Goal: Task Accomplishment & Management: Complete application form

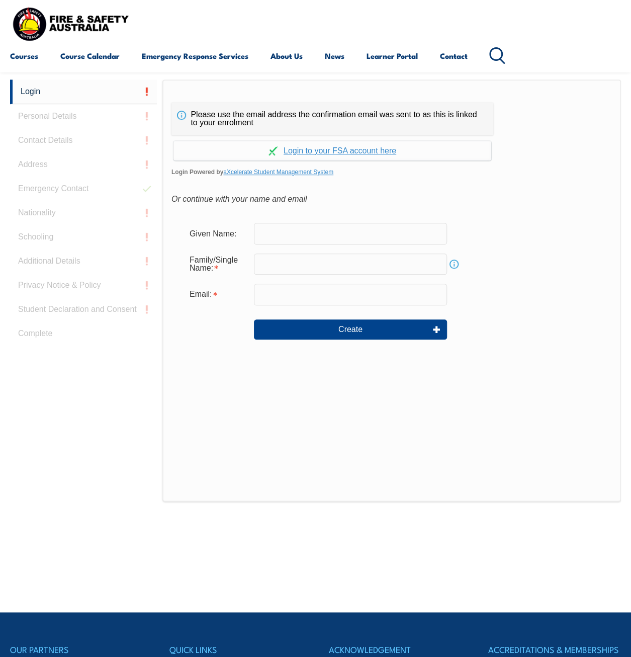
scroll to position [238, 0]
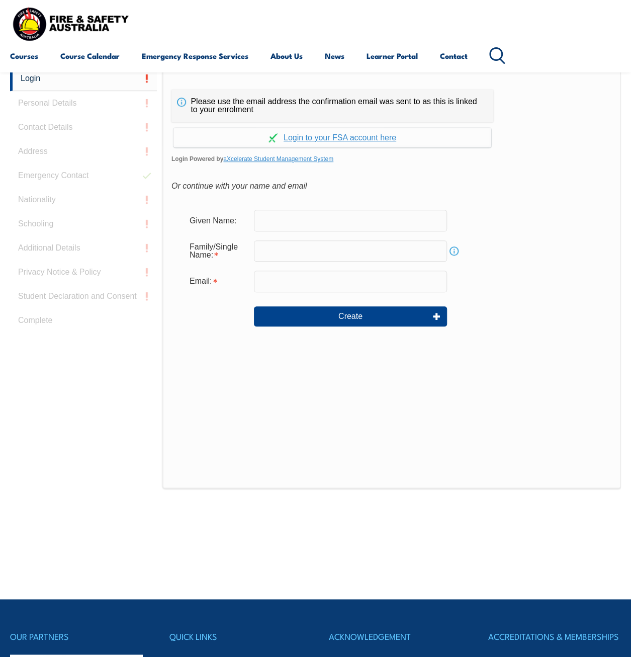
click at [334, 226] on input "text" at bounding box center [350, 220] width 193 height 21
type input "Al"
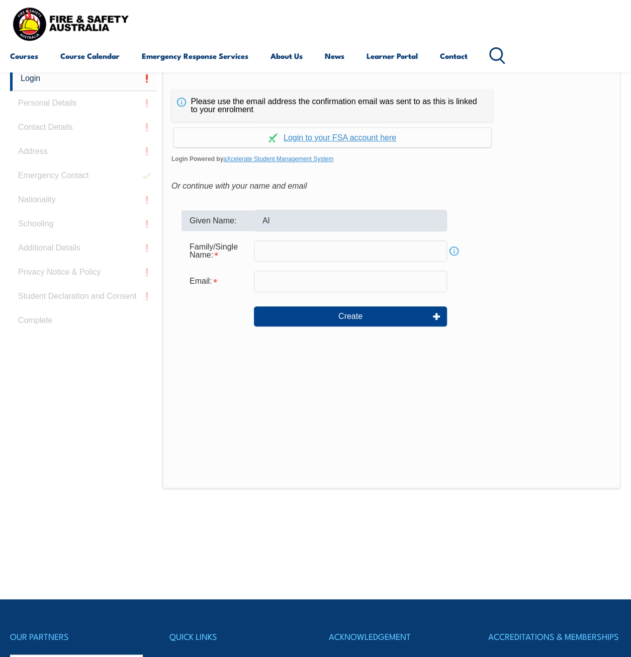
type input "Allaoui"
click at [294, 287] on input "email" at bounding box center [350, 281] width 193 height 21
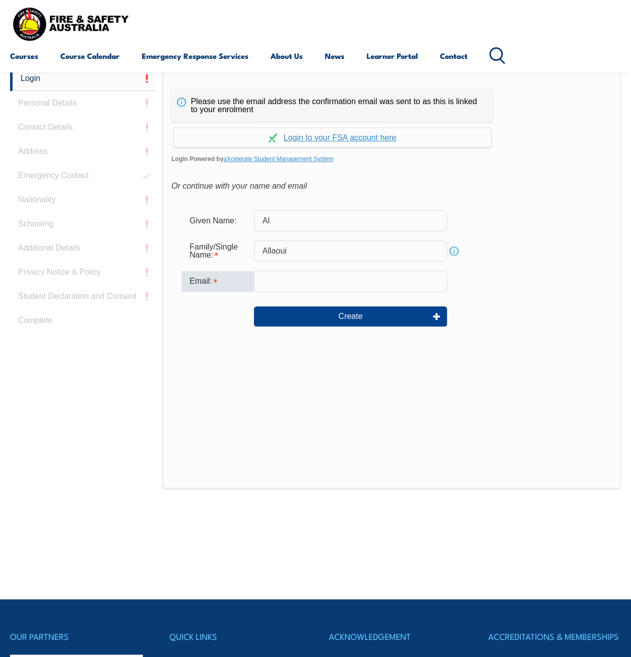
type input "[EMAIL_ADDRESS][DOMAIN_NAME]"
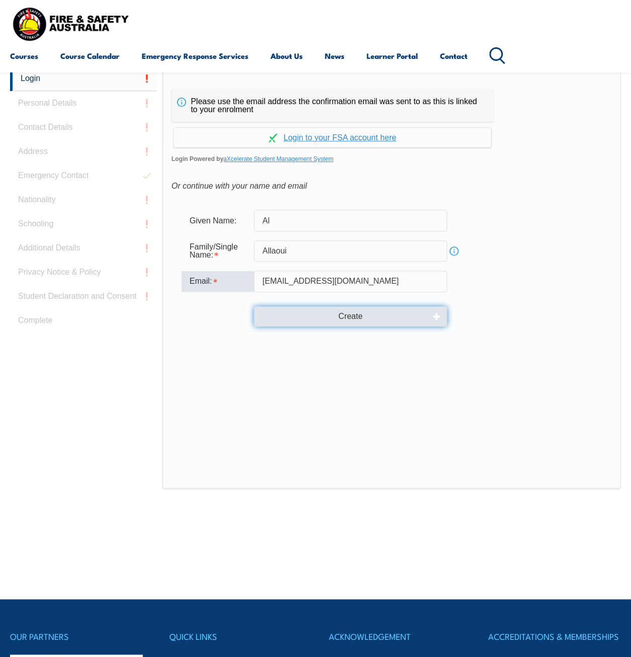
click at [301, 315] on button "Create" at bounding box center [350, 316] width 193 height 20
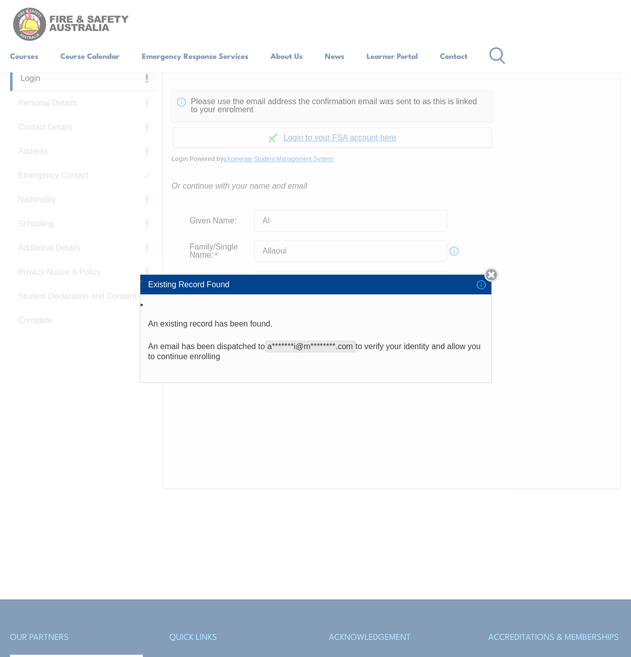
click at [489, 276] on link "Close" at bounding box center [491, 275] width 14 height 14
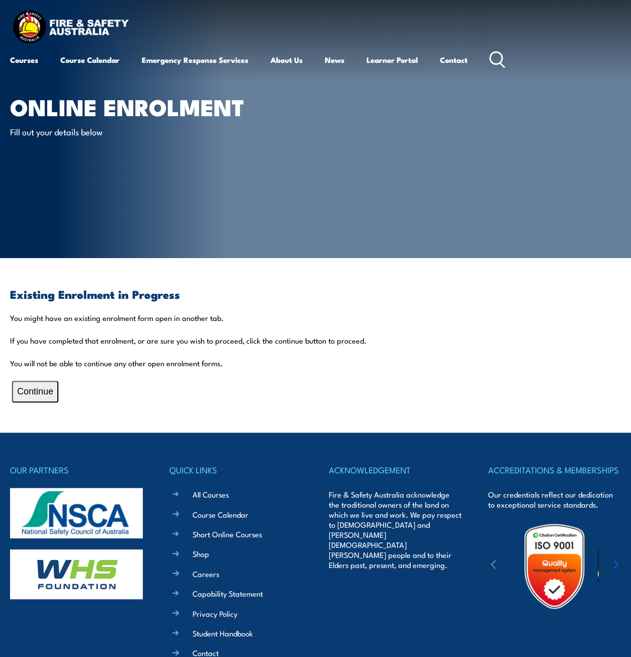
click at [33, 391] on button "Continue" at bounding box center [35, 392] width 46 height 22
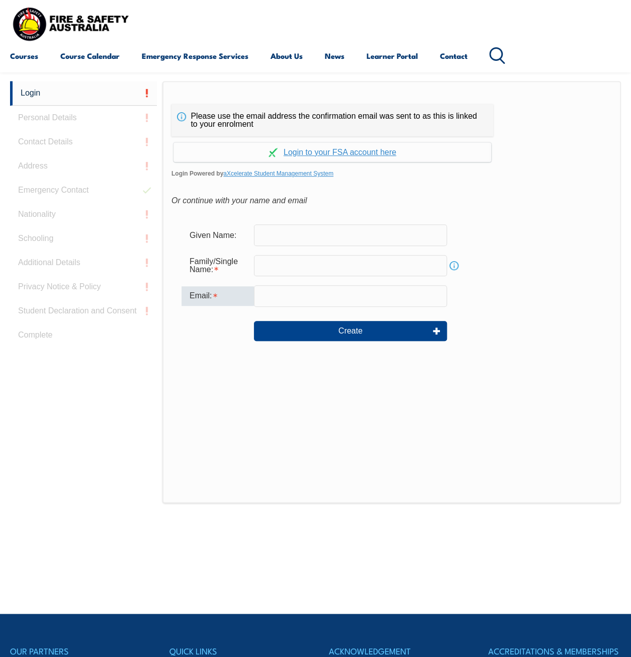
scroll to position [238, 0]
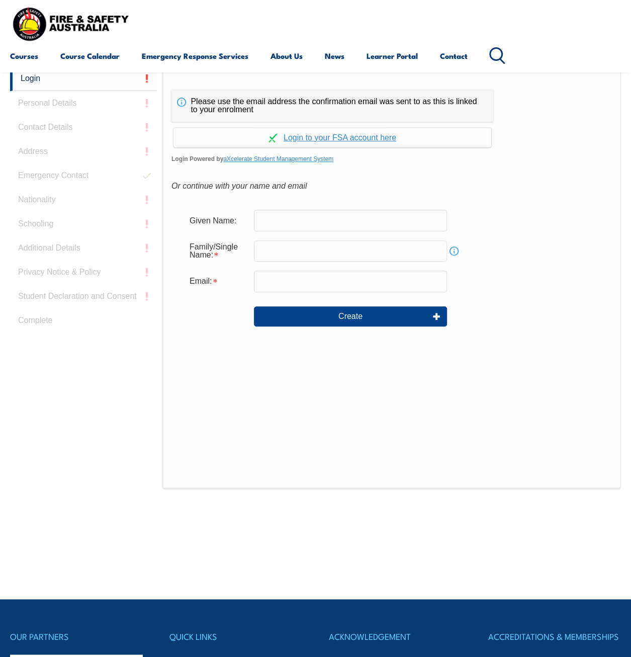
click at [53, 93] on div "Login Personal Details Contact Details Address Emergency Contact Nationality Sc…" at bounding box center [86, 317] width 152 height 503
click at [53, 96] on div "Login Personal Details Contact Details Address Emergency Contact Nationality Sc…" at bounding box center [86, 317] width 152 height 503
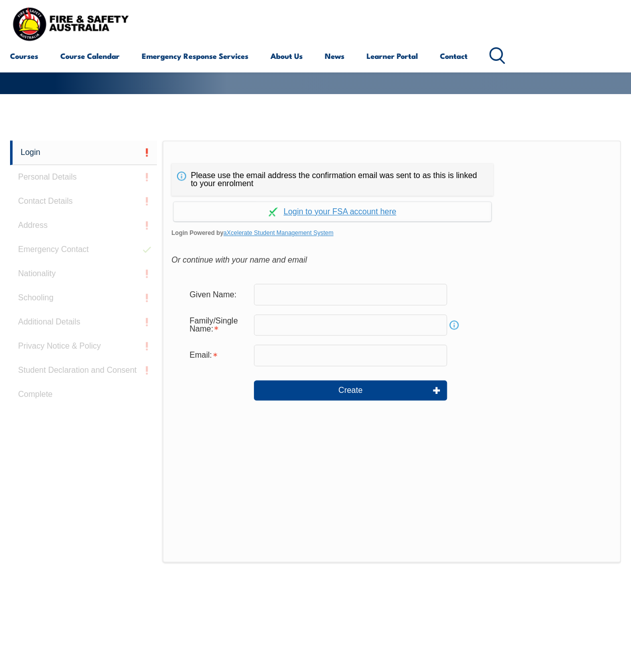
scroll to position [137, 0]
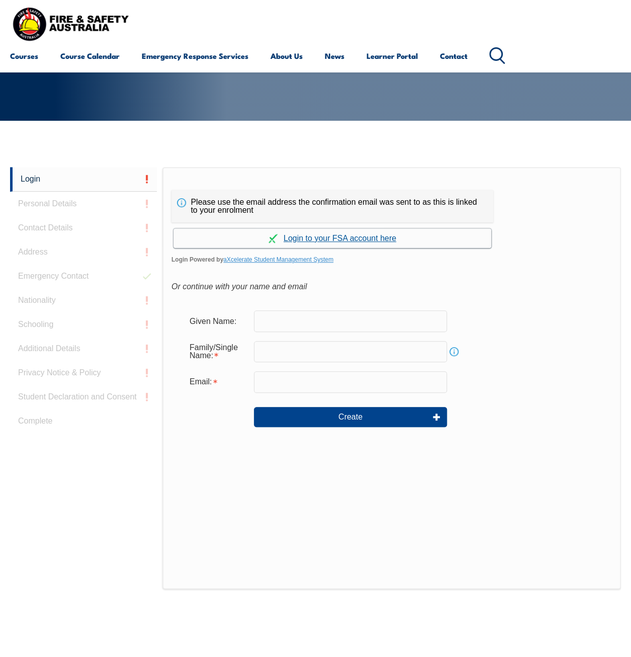
click at [306, 244] on link "Continue with aXcelerate" at bounding box center [333, 238] width 318 height 20
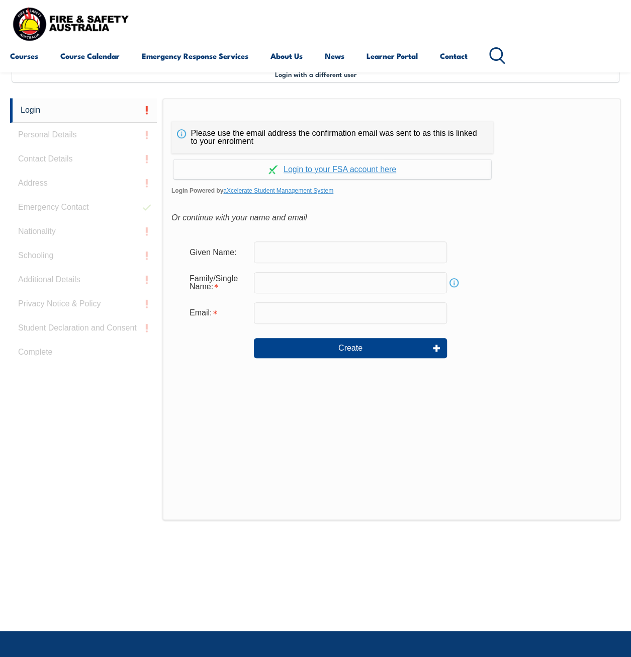
scroll to position [244, 0]
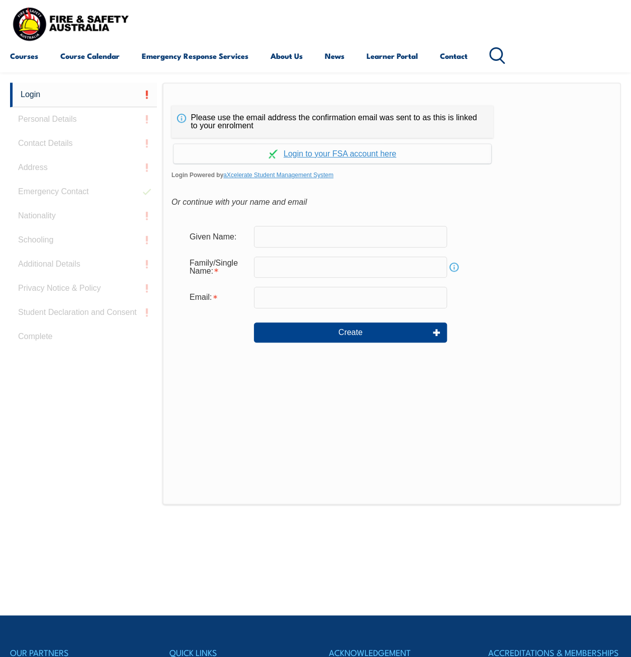
click at [275, 221] on form "Given Name: Family/Single Name: Info Email: Create" at bounding box center [392, 291] width 441 height 151
click at [275, 229] on input "text" at bounding box center [350, 236] width 193 height 21
type input "Al"
type input "Allaoui"
type input "[EMAIL_ADDRESS][DOMAIN_NAME]"
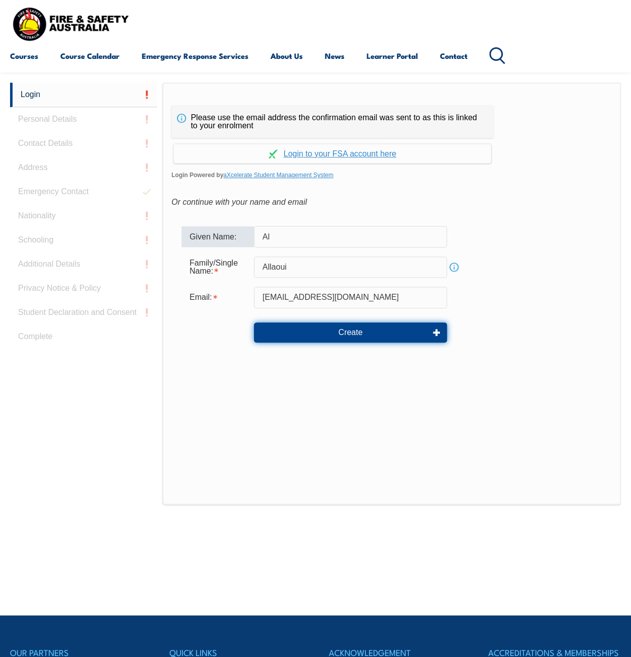
click at [352, 326] on button "Create" at bounding box center [350, 332] width 193 height 20
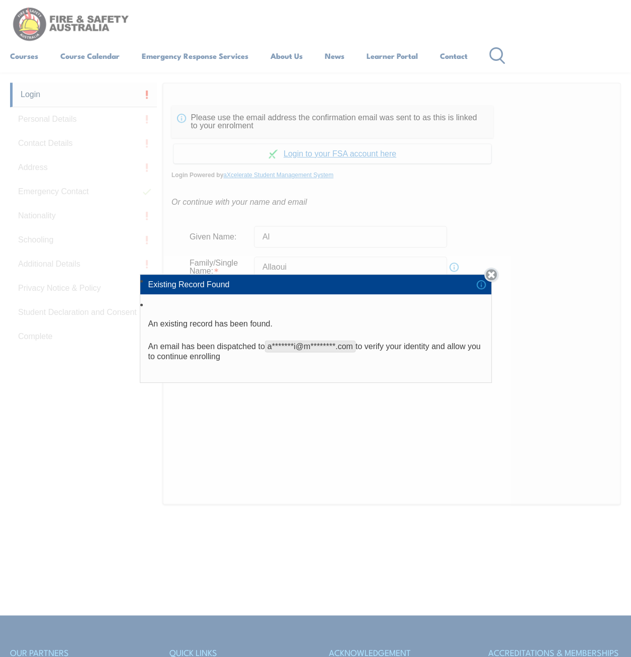
click at [489, 277] on link "Close" at bounding box center [491, 275] width 14 height 14
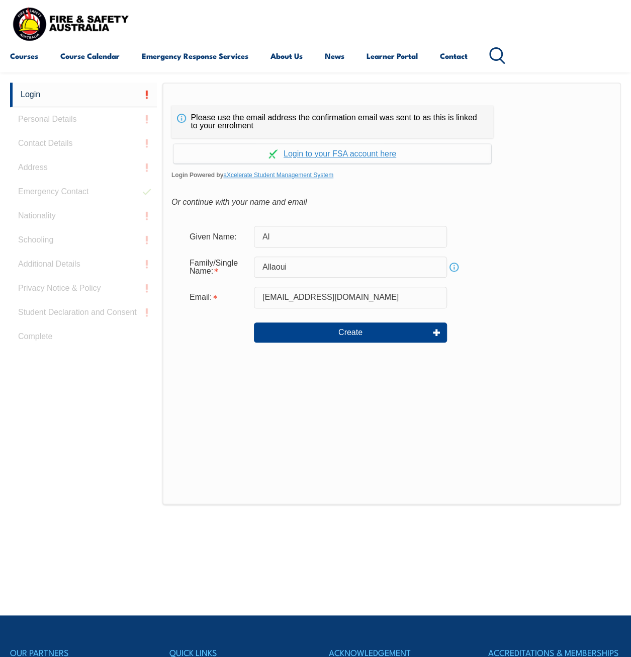
click at [24, 149] on div "Login Personal Details Contact Details Address Emergency Contact Nationality Sc…" at bounding box center [86, 334] width 152 height 503
click at [27, 199] on div "Login Personal Details Contact Details Address Emergency Contact Nationality Sc…" at bounding box center [86, 334] width 152 height 503
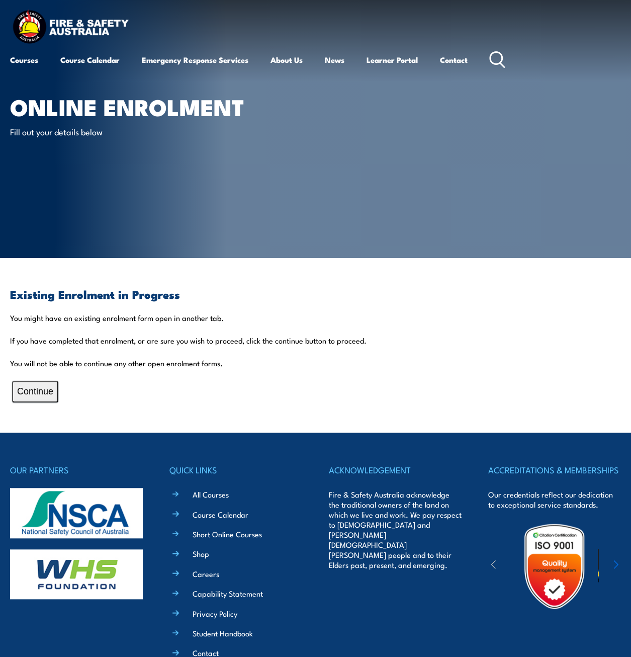
click at [65, 384] on div "Existing Enrolment in Progress You might have an existing enrolment form open i…" at bounding box center [315, 345] width 611 height 114
click at [58, 387] on div "Existing Enrolment in Progress You might have an existing enrolment form open i…" at bounding box center [315, 345] width 611 height 114
click at [33, 389] on button "Continue" at bounding box center [35, 392] width 46 height 22
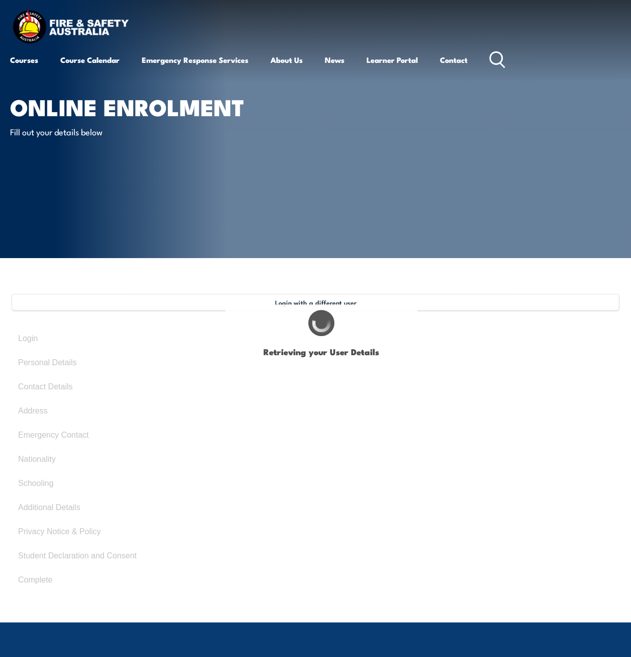
type input "Al"
type input "Allaoui"
type input "January 13, 1995"
type input "3E43G8QJJF"
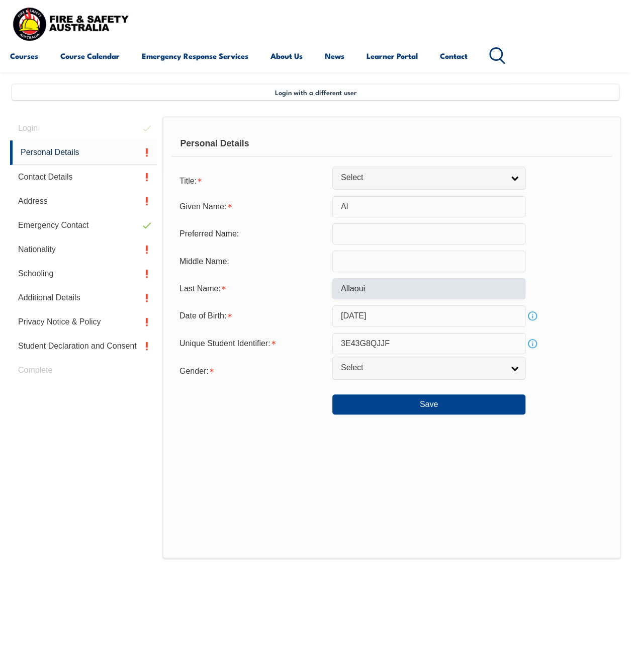
scroll to position [244, 0]
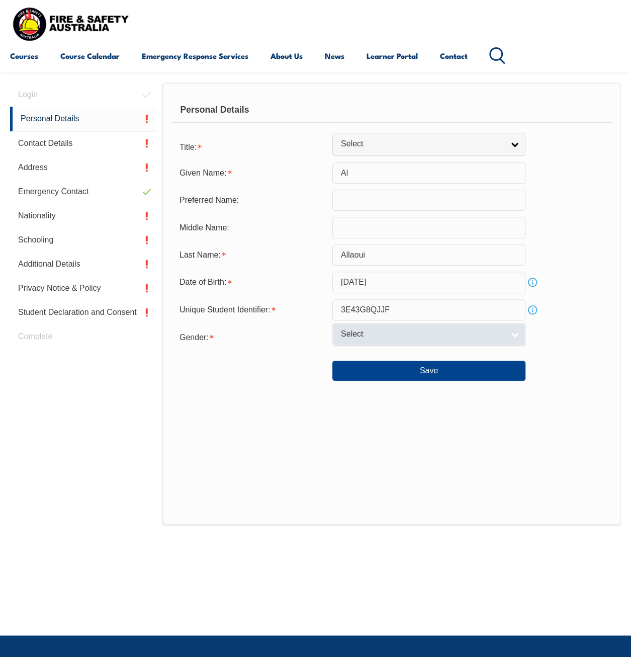
click at [411, 340] on link "Select" at bounding box center [429, 334] width 193 height 23
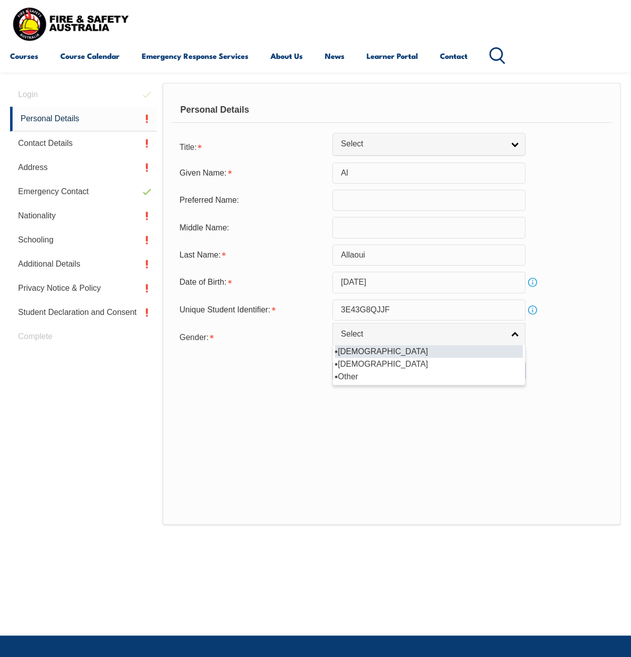
click at [396, 349] on li "[DEMOGRAPHIC_DATA]" at bounding box center [429, 351] width 188 height 13
select select "M"
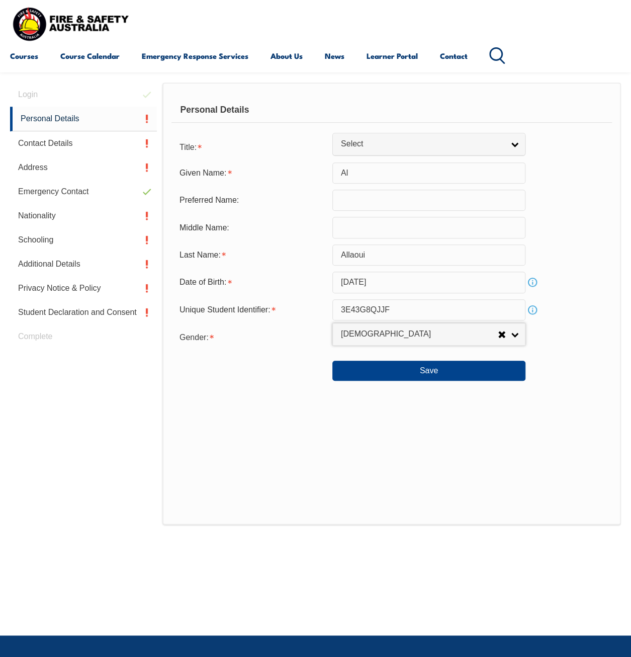
click at [384, 182] on input "Al" at bounding box center [429, 172] width 193 height 21
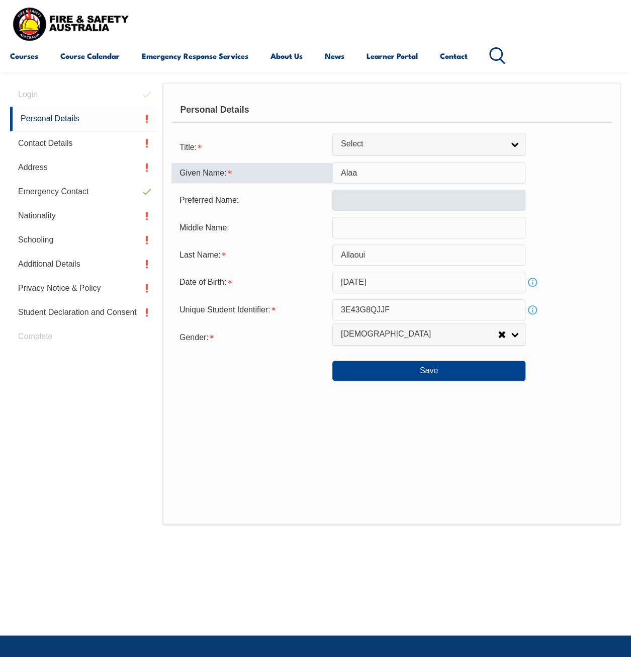
type input "Alaa"
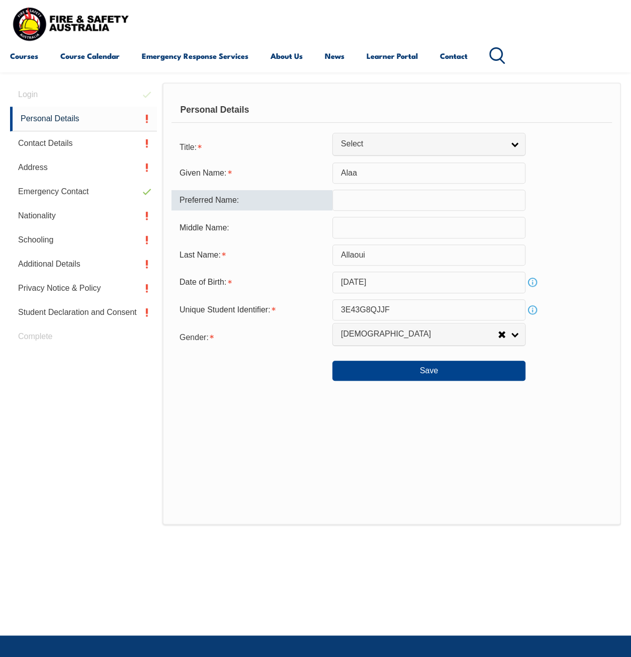
click at [368, 195] on input "text" at bounding box center [429, 200] width 193 height 21
type input "Al"
click at [445, 360] on div "Save" at bounding box center [392, 367] width 441 height 28
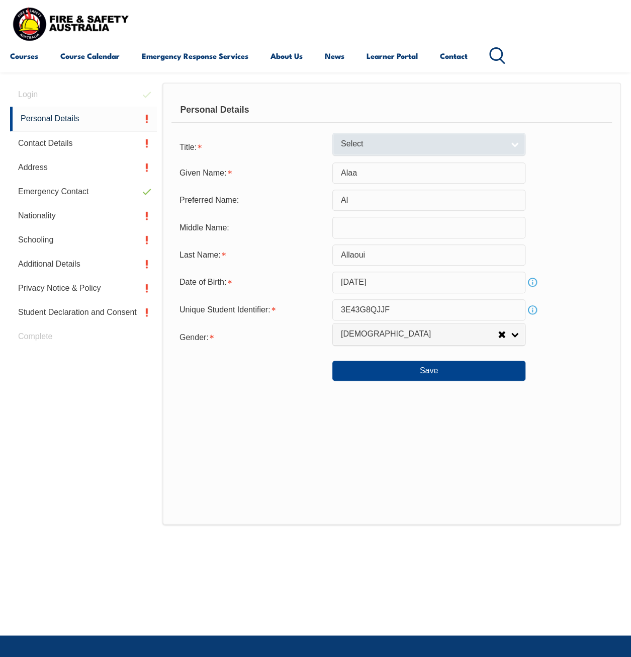
click at [441, 148] on span "Select" at bounding box center [422, 144] width 163 height 11
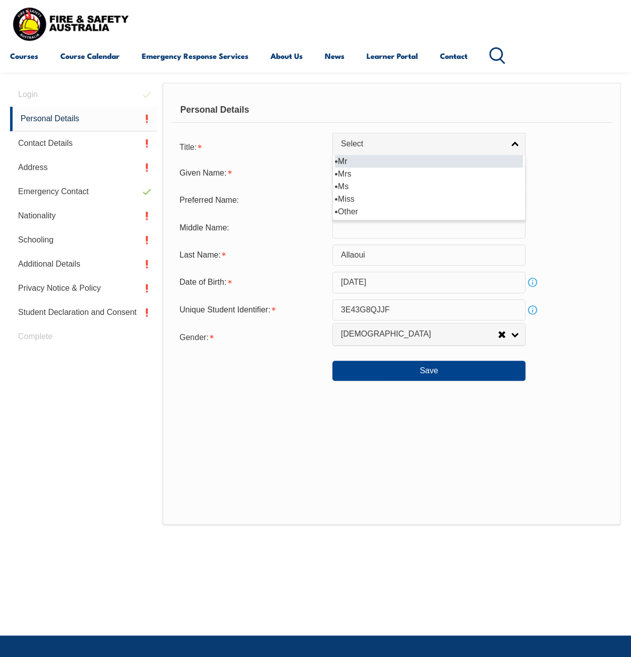
click at [429, 165] on li "Mr" at bounding box center [429, 161] width 188 height 13
select select "Mr"
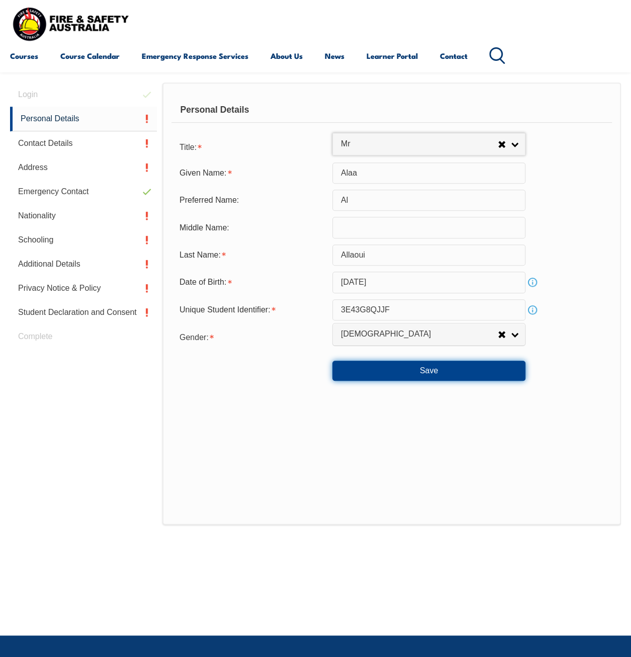
click at [414, 365] on button "Save" at bounding box center [429, 371] width 193 height 20
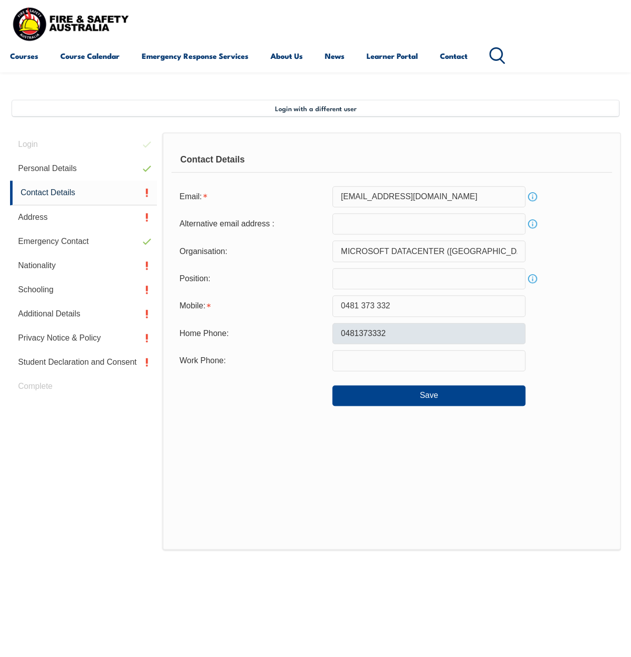
scroll to position [194, 0]
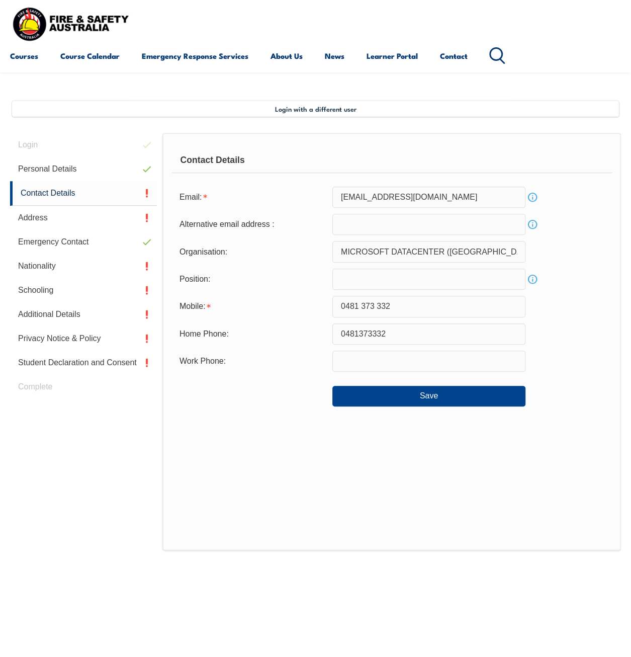
click at [396, 280] on input "text" at bounding box center [429, 279] width 193 height 21
type input "Sr critical environment tech"
click at [561, 344] on div "Home Phone: 0481373332" at bounding box center [392, 333] width 441 height 21
click at [474, 386] on button "Save" at bounding box center [429, 396] width 193 height 20
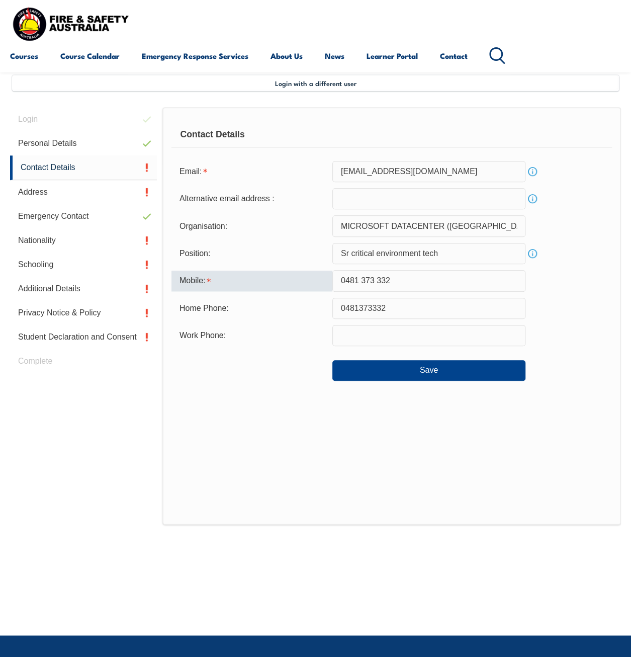
scroll to position [187, 0]
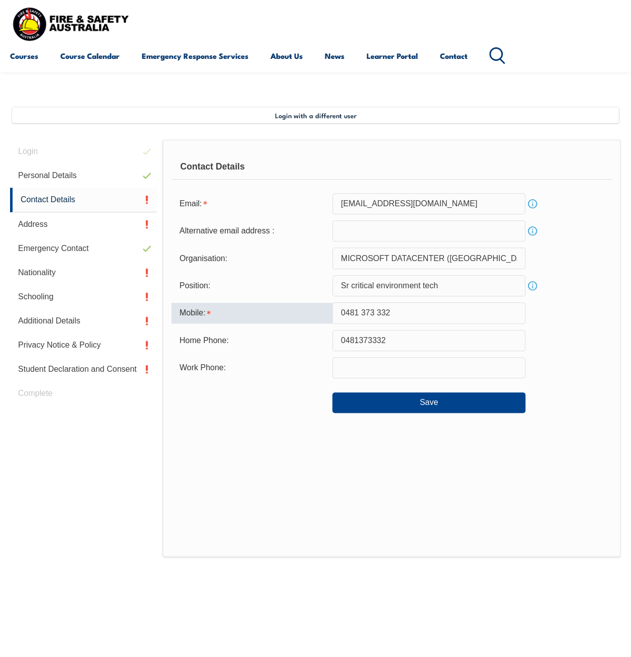
click at [378, 315] on input "0481 373 332" at bounding box center [429, 312] width 193 height 21
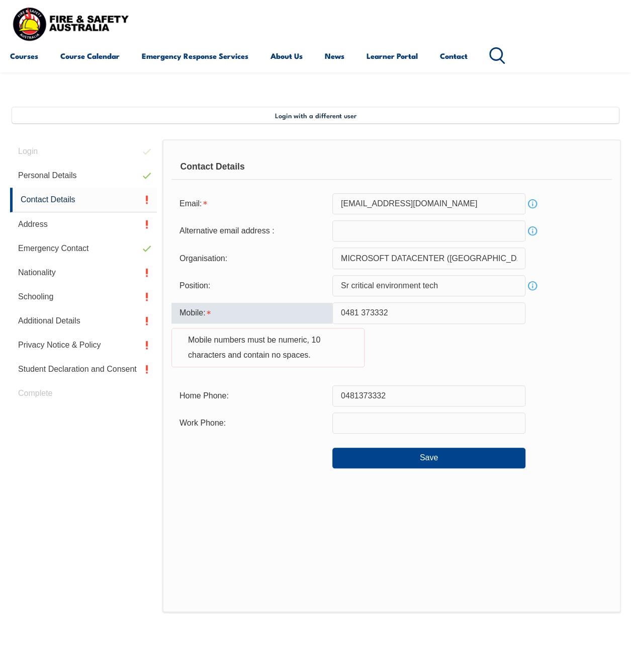
click at [358, 313] on input "0481 373332" at bounding box center [429, 312] width 193 height 21
click at [363, 312] on input "0481 373332" at bounding box center [429, 312] width 193 height 21
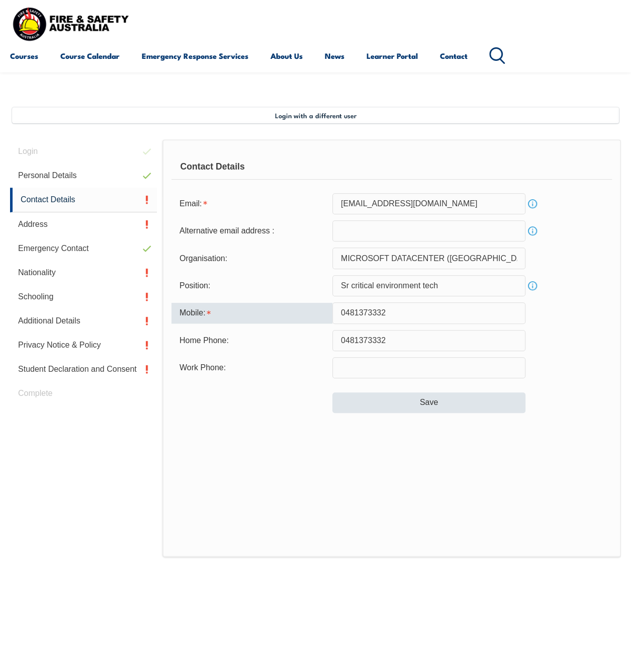
type input "0481373332"
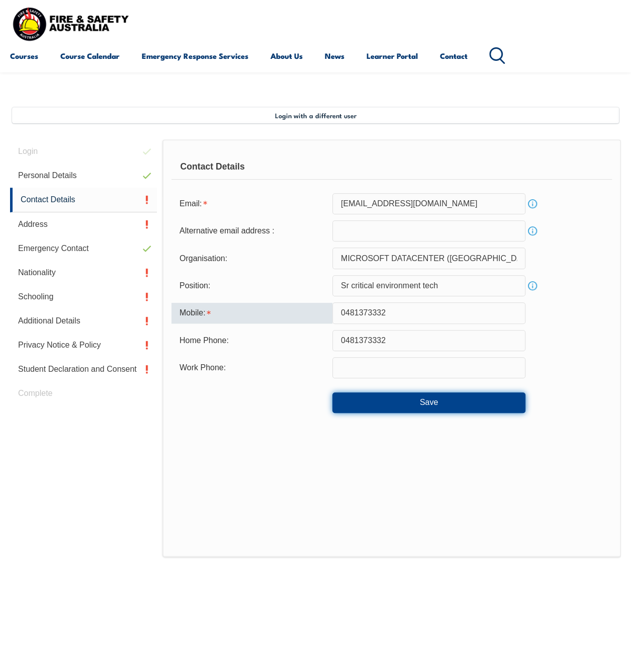
click at [420, 404] on button "Save" at bounding box center [429, 402] width 193 height 20
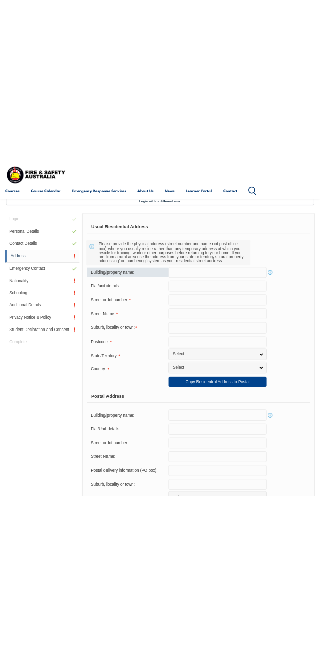
scroll to position [244, 0]
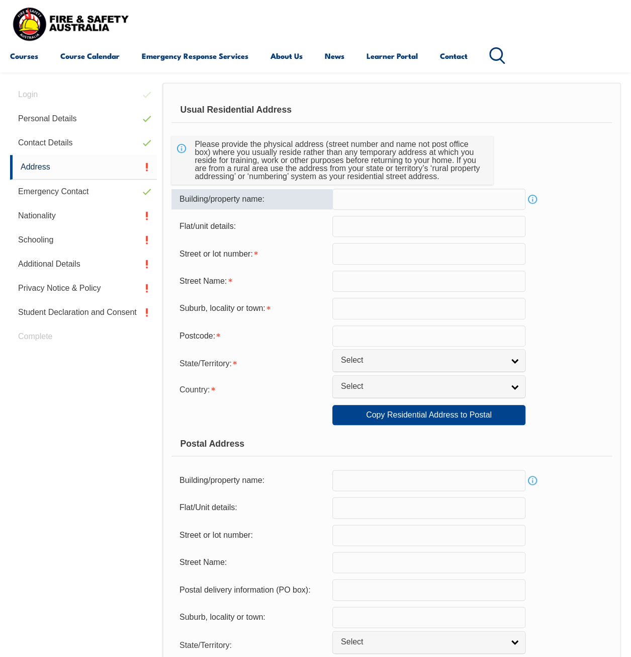
click at [352, 200] on input "text" at bounding box center [429, 199] width 193 height 21
click at [363, 251] on input "text" at bounding box center [429, 253] width 193 height 21
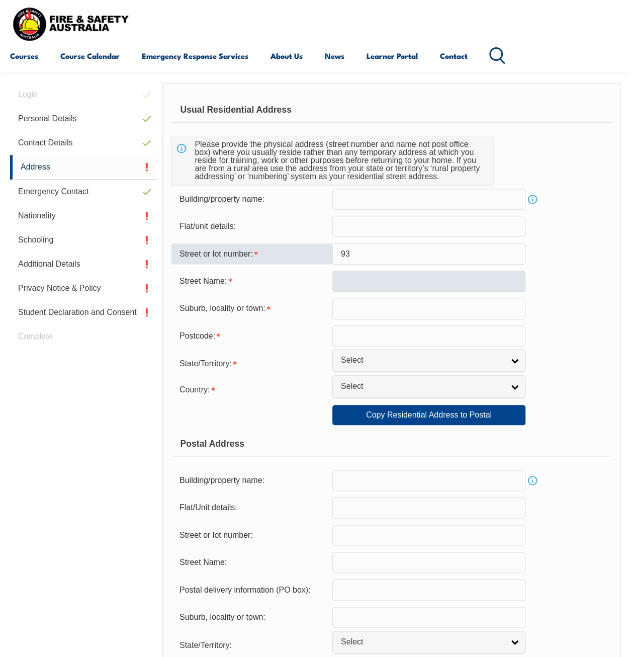
type input "93"
click at [366, 287] on input "text" at bounding box center [429, 281] width 193 height 21
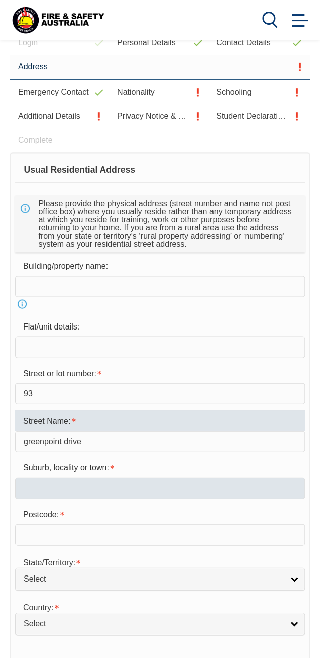
type input "greenpoint drive"
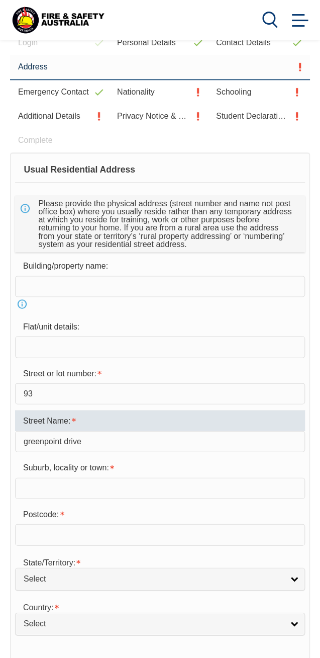
click at [77, 491] on input "text" at bounding box center [160, 487] width 290 height 21
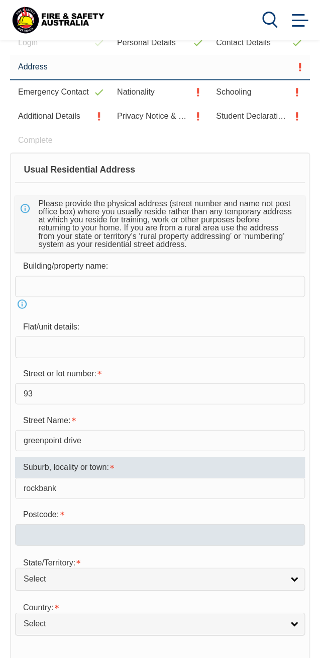
type input "rockbank"
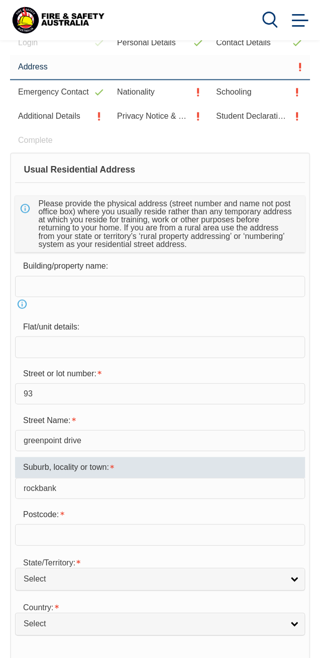
click at [75, 532] on input "text" at bounding box center [160, 534] width 290 height 21
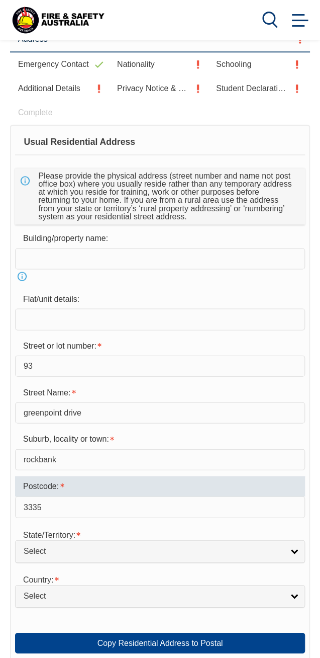
scroll to position [294, 0]
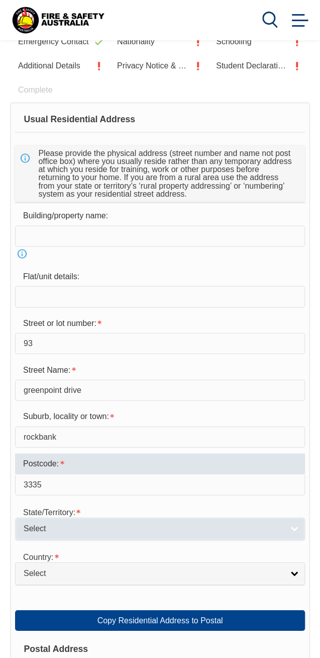
type input "3335"
click at [86, 521] on link "Select" at bounding box center [160, 528] width 290 height 23
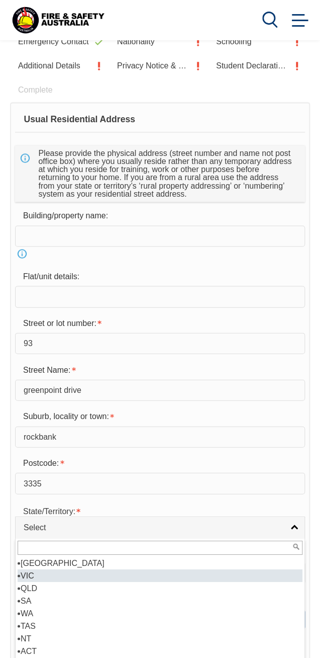
click at [68, 571] on li "VIC" at bounding box center [160, 575] width 285 height 13
select select "VIC"
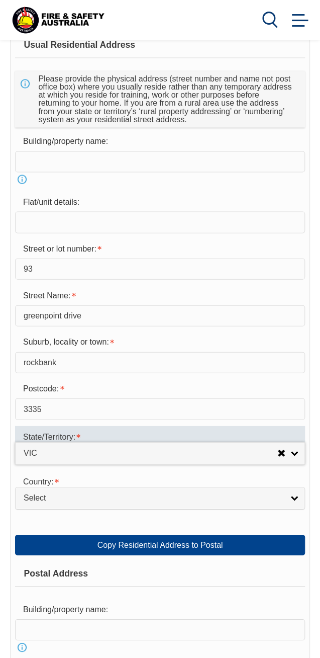
scroll to position [395, 0]
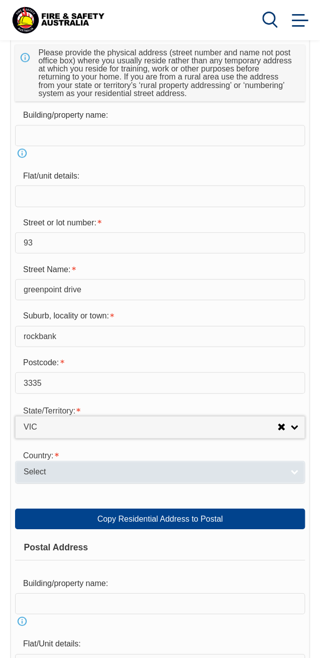
click at [91, 470] on span "Select" at bounding box center [154, 471] width 260 height 11
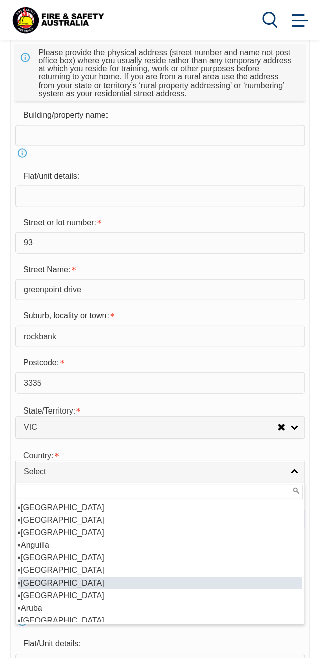
scroll to position [151, 0]
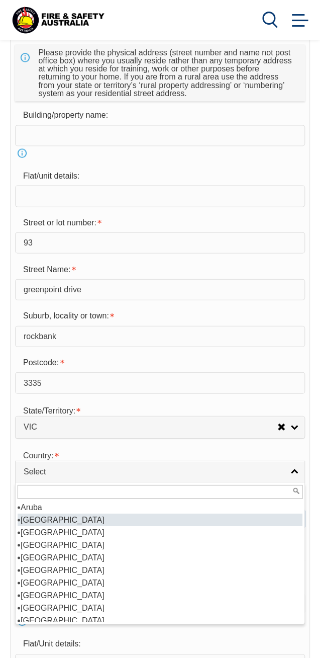
click at [64, 517] on li "[GEOGRAPHIC_DATA]" at bounding box center [160, 519] width 285 height 13
select select "1101"
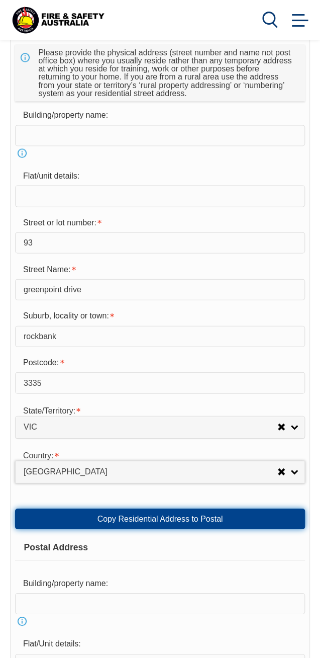
click at [152, 518] on link "Copy Residential Address to Postal" at bounding box center [160, 518] width 290 height 20
type input "93"
type input "greenpoint drive"
type input "rockbank"
select select "VIC"
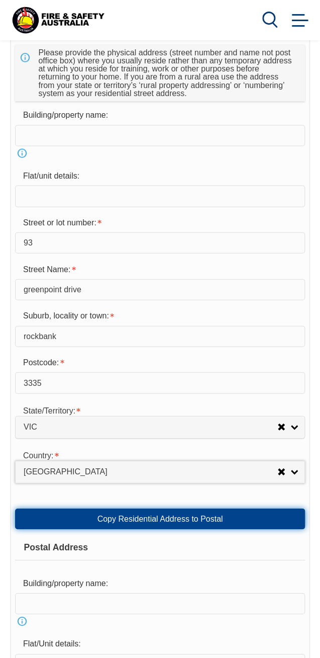
type input "3335"
select select "1101"
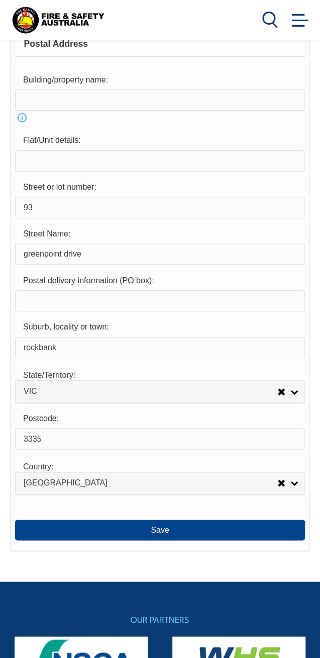
scroll to position [948, 0]
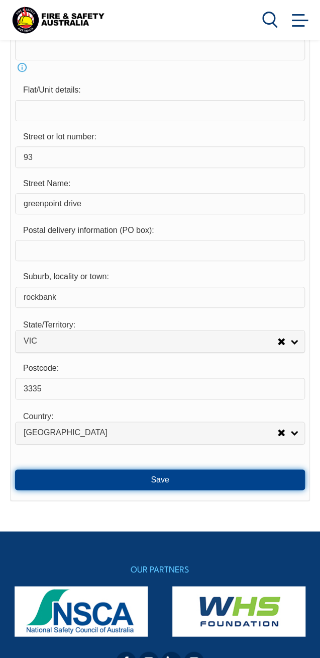
click at [173, 473] on button "Save" at bounding box center [160, 479] width 290 height 20
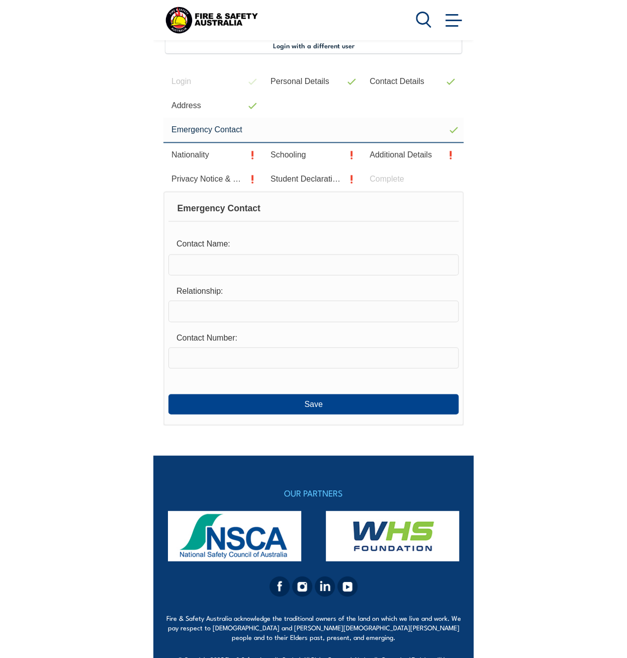
scroll to position [192, 0]
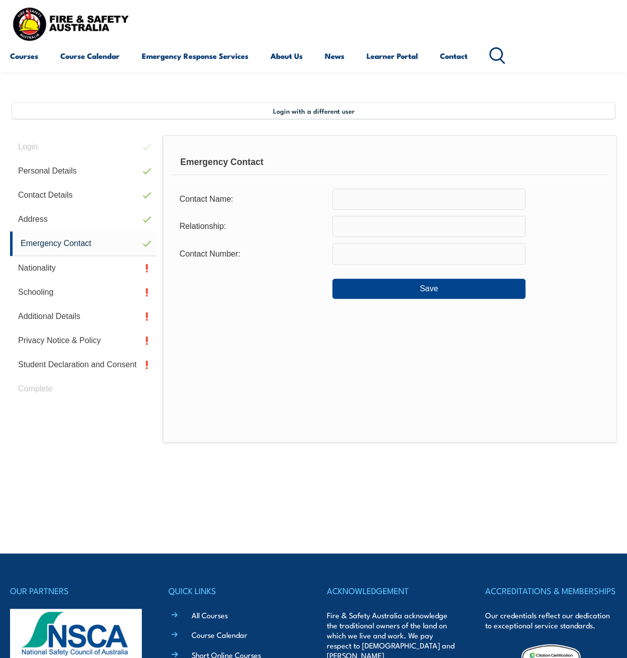
click at [458, 205] on input "text" at bounding box center [429, 199] width 193 height 21
click at [392, 200] on input "crystal calabretta" at bounding box center [429, 199] width 193 height 21
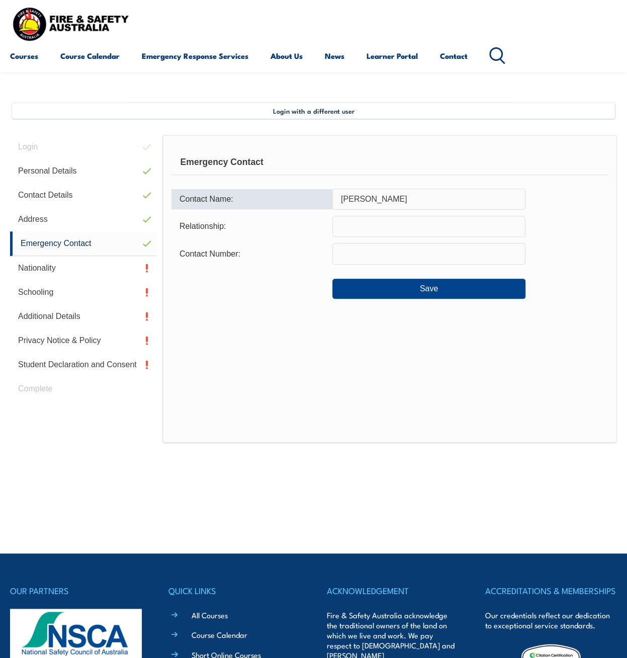
click at [403, 200] on input "crystal calabretta" at bounding box center [429, 199] width 193 height 21
type input "crystal calabretta"
click at [400, 225] on input "text" at bounding box center [429, 226] width 193 height 21
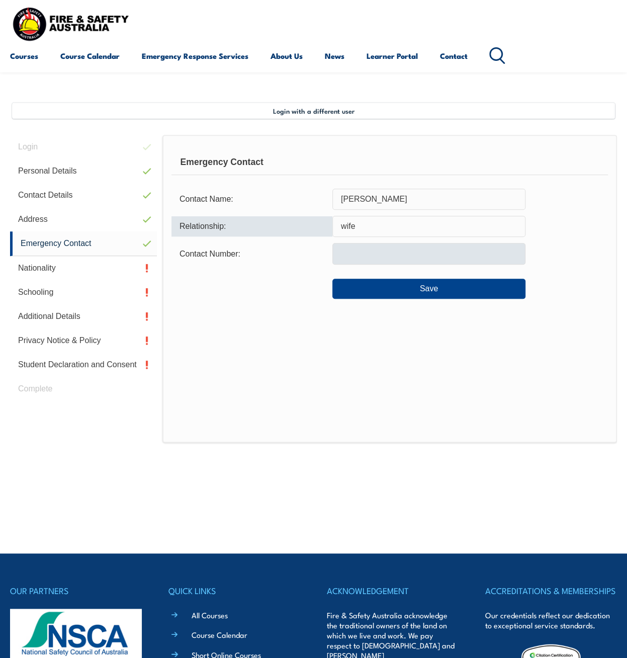
type input "wife"
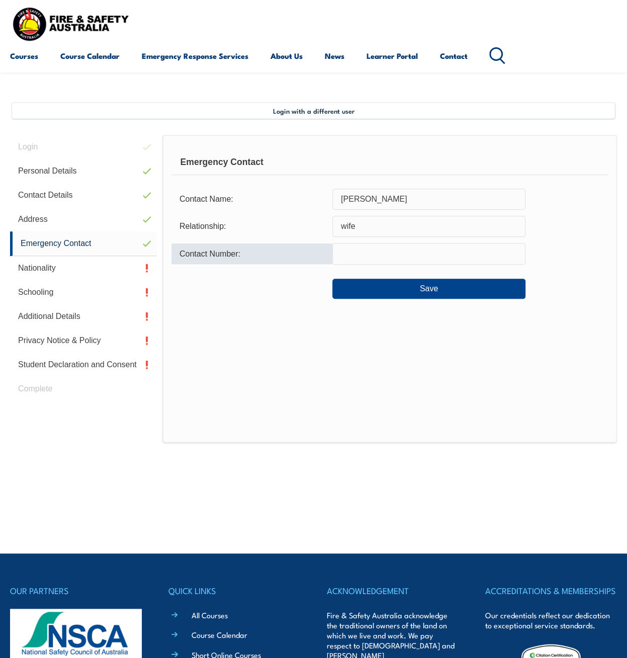
click at [400, 253] on input "text" at bounding box center [429, 253] width 193 height 21
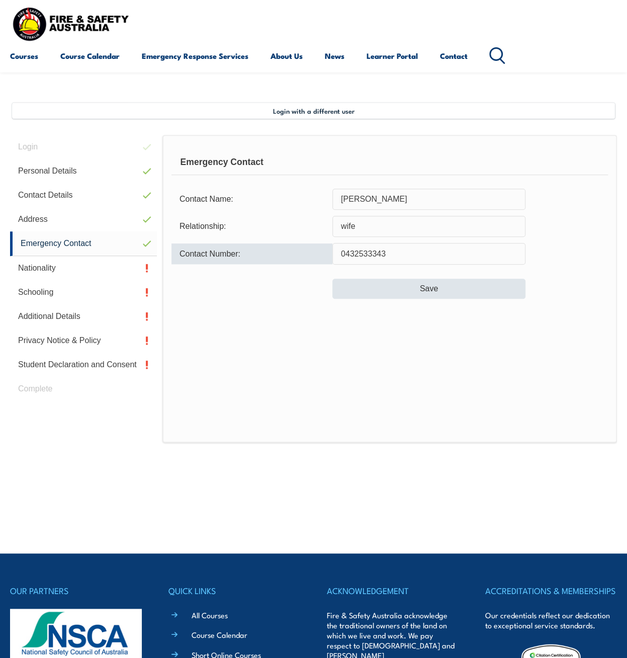
type input "0432533343"
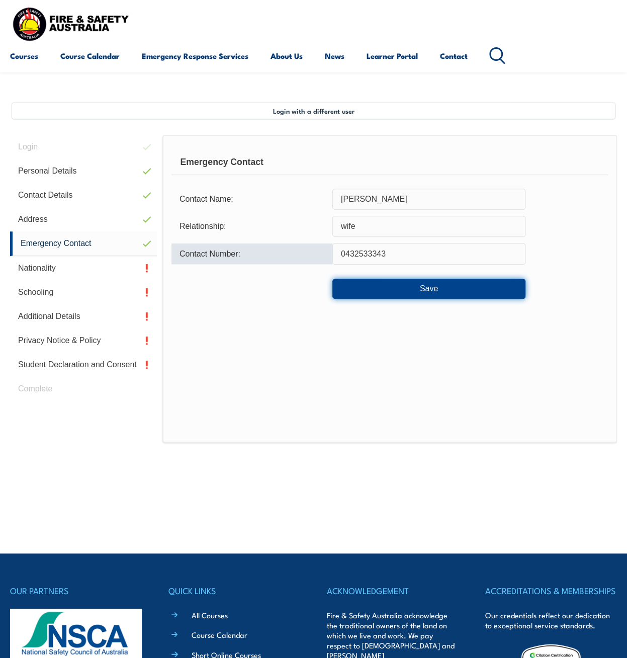
click at [427, 290] on button "Save" at bounding box center [429, 289] width 193 height 20
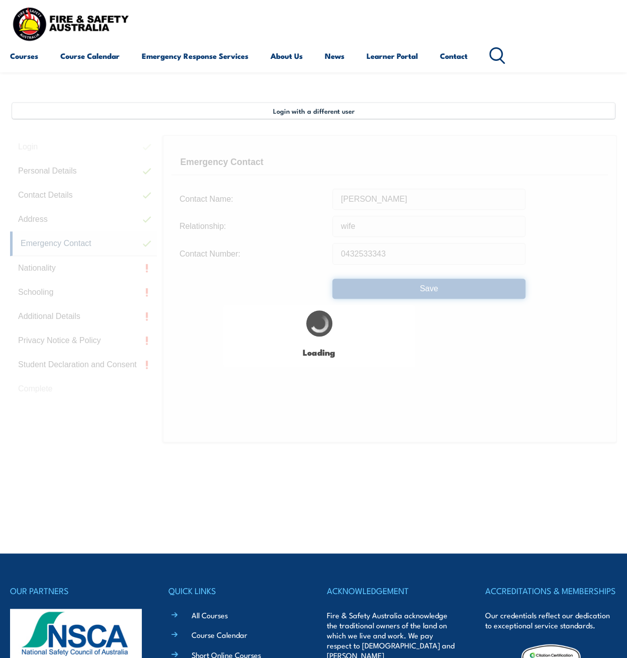
type input "crystal calabretta"
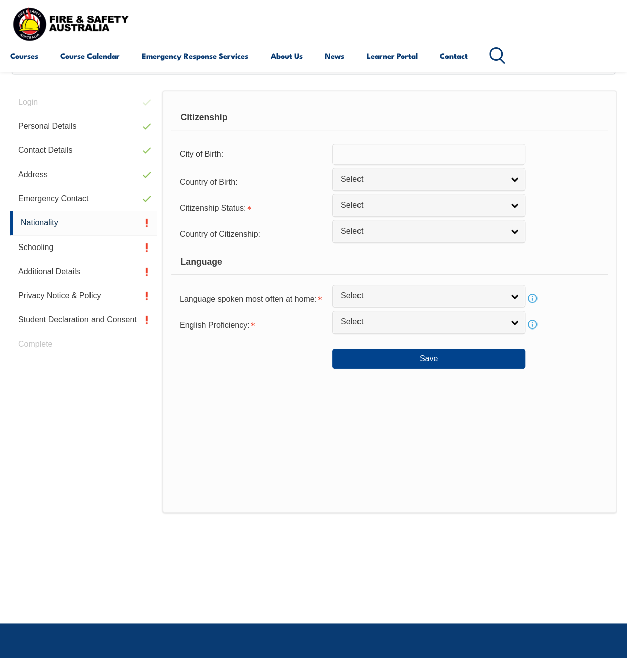
scroll to position [244, 0]
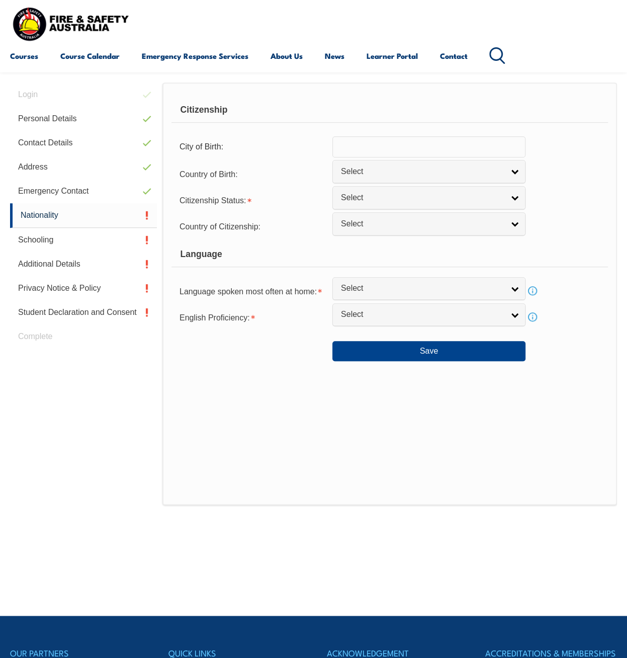
click at [420, 151] on input "text" at bounding box center [429, 146] width 193 height 21
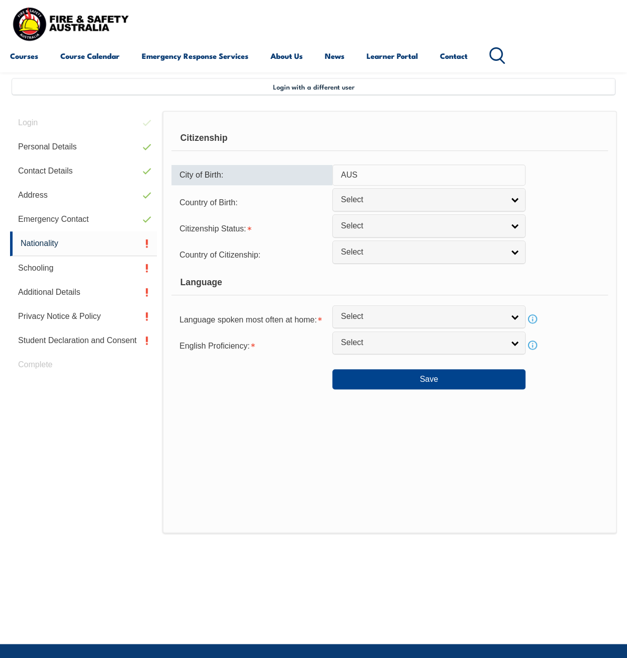
scroll to position [194, 0]
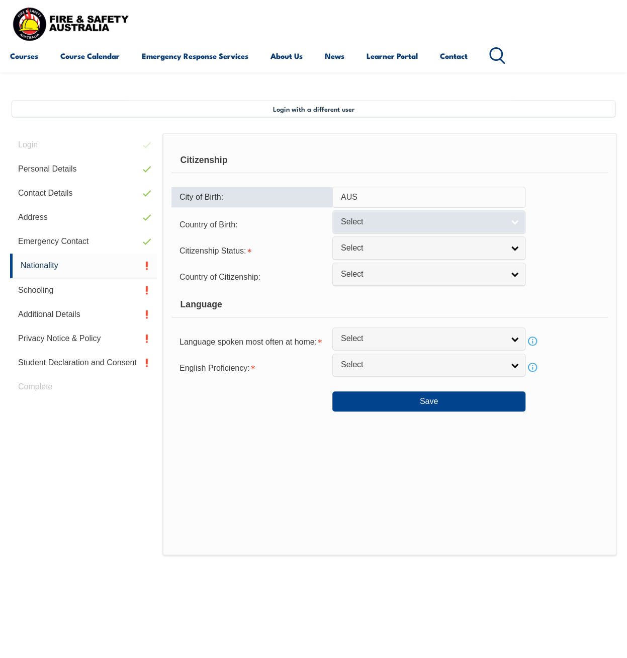
type input "AUS"
click at [421, 225] on span "Select" at bounding box center [422, 222] width 163 height 11
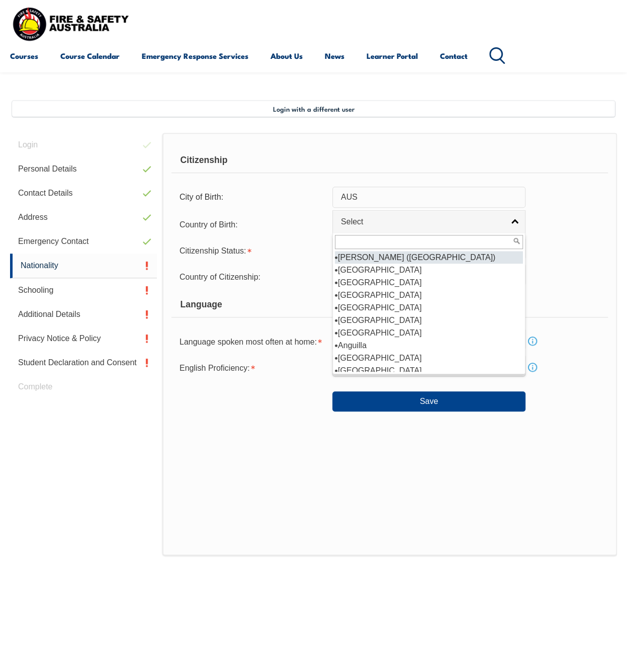
click at [416, 185] on form "Citizenship City of Birth: AUS Country of Birth: Adelie Land (France) Afghanist…" at bounding box center [390, 280] width 437 height 264
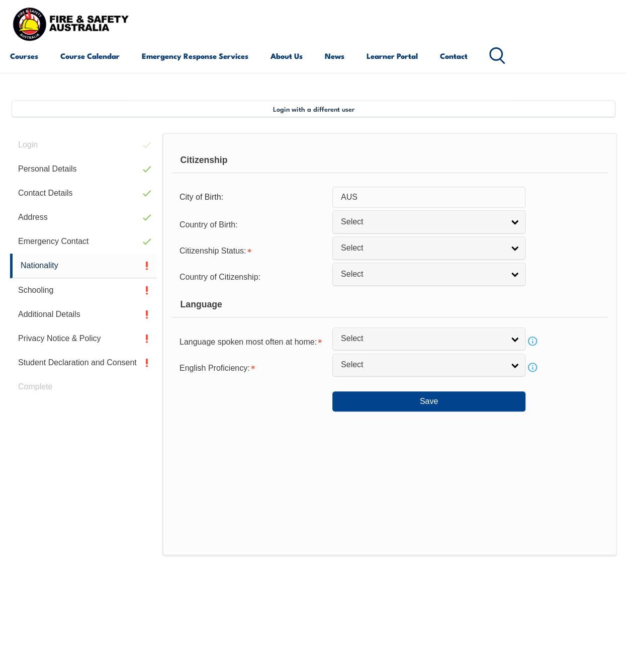
click at [411, 200] on input "AUS" at bounding box center [429, 197] width 193 height 21
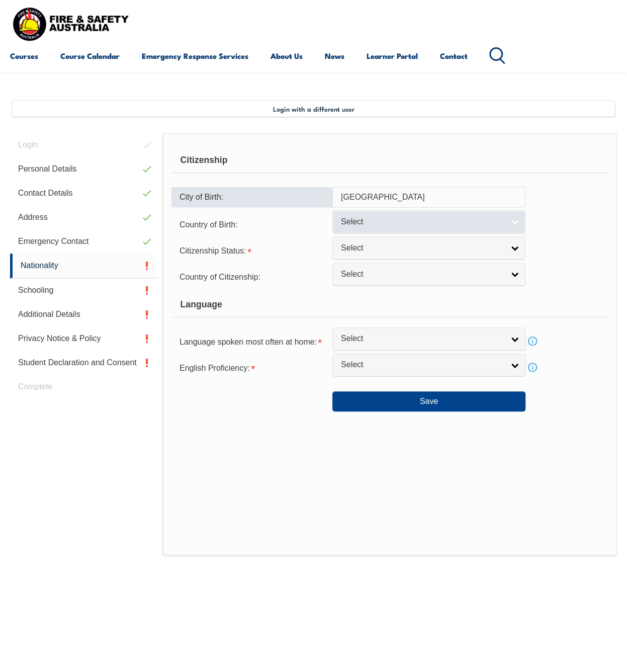
type input "Melbourne"
click at [419, 215] on link "Select" at bounding box center [429, 221] width 193 height 23
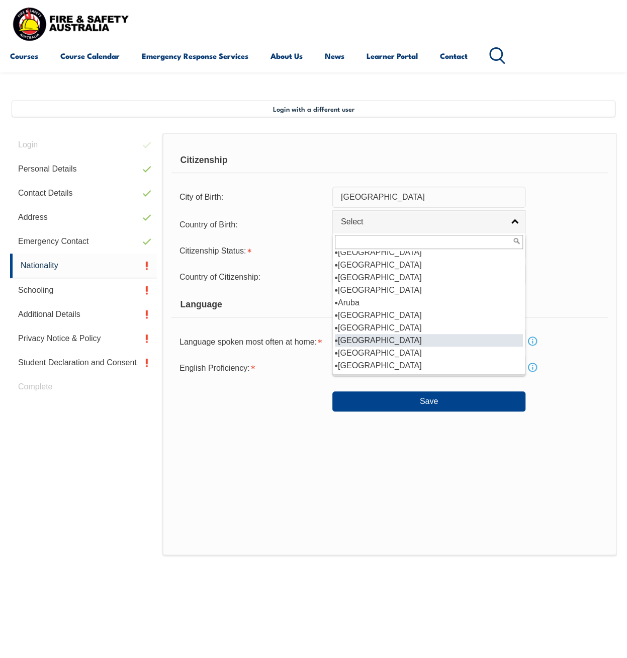
scroll to position [156, 0]
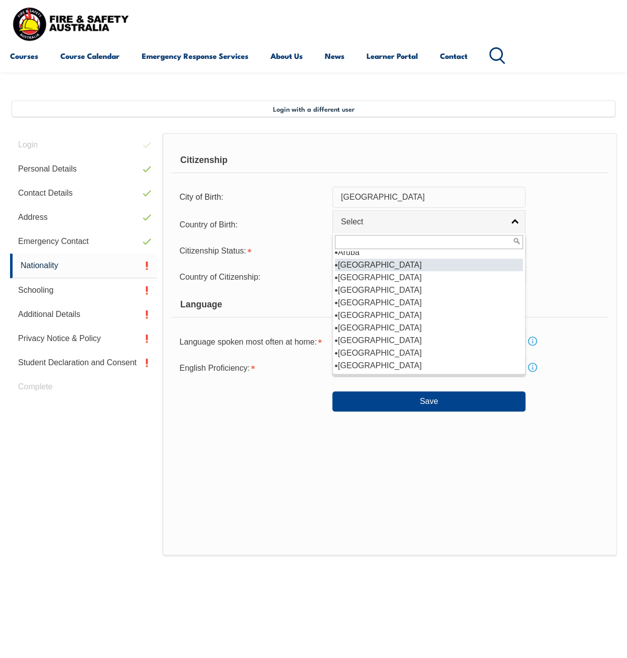
click at [386, 260] on li "[GEOGRAPHIC_DATA]" at bounding box center [429, 265] width 188 height 13
select select "1101"
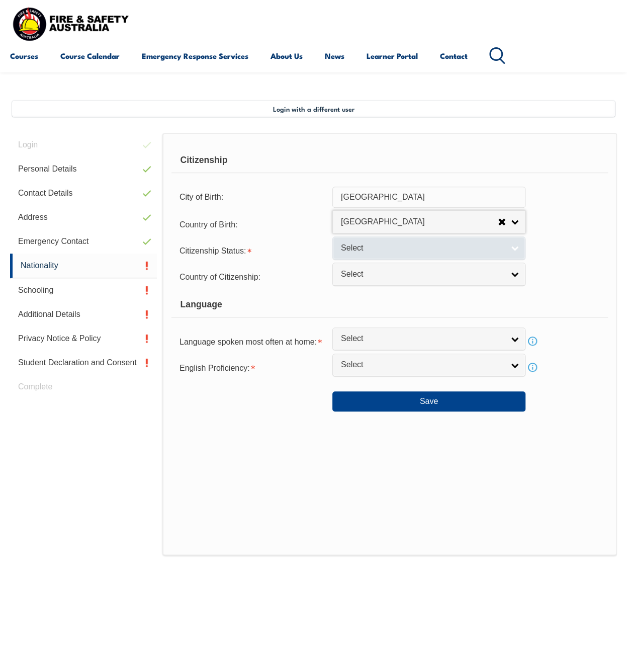
click at [411, 253] on link "Select" at bounding box center [429, 247] width 193 height 23
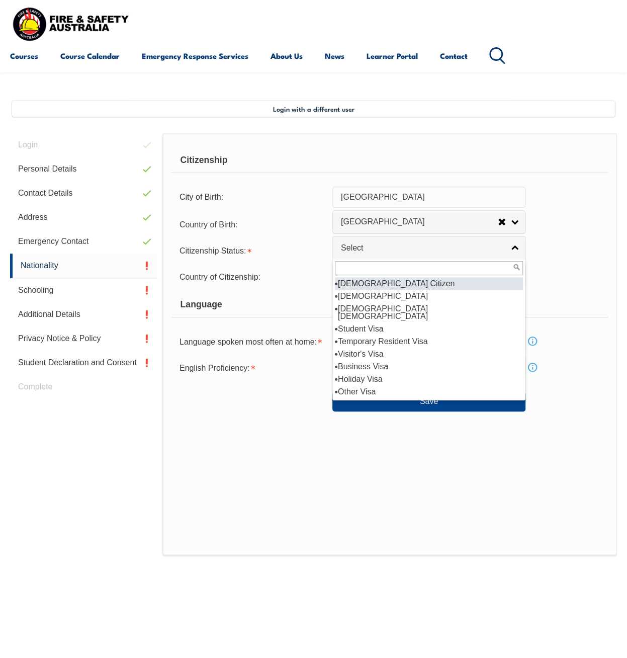
click at [406, 285] on li "[DEMOGRAPHIC_DATA] Citizen" at bounding box center [429, 283] width 188 height 13
select select "1"
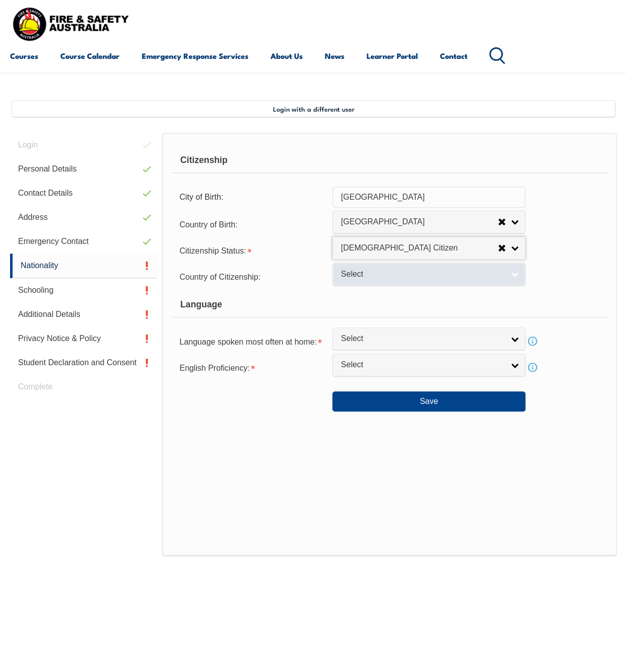
click at [406, 274] on span "Select" at bounding box center [422, 274] width 163 height 11
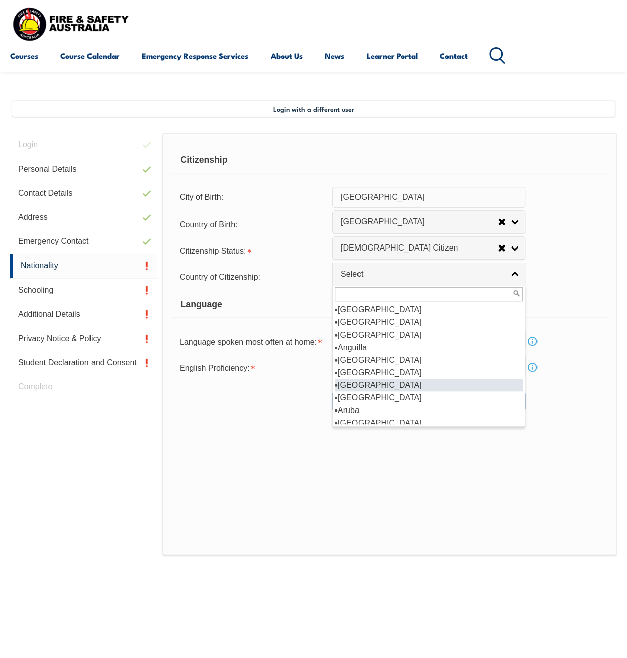
scroll to position [101, 0]
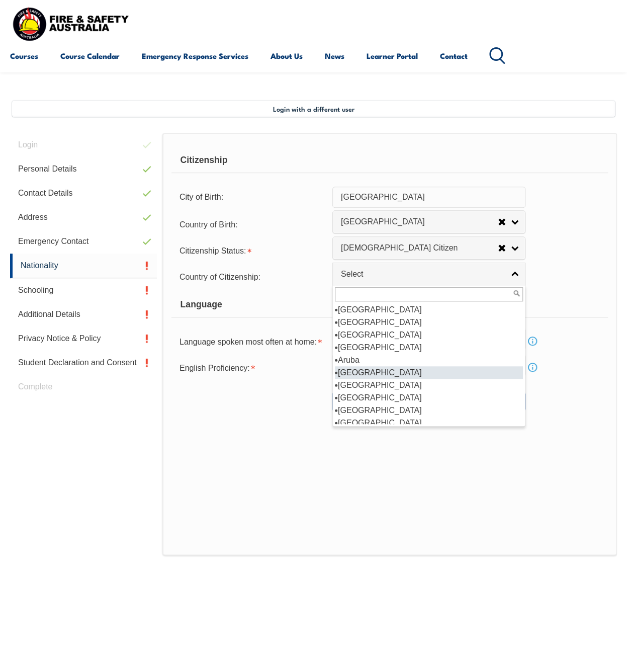
click at [357, 372] on li "[GEOGRAPHIC_DATA]" at bounding box center [429, 372] width 188 height 13
select select "1101"
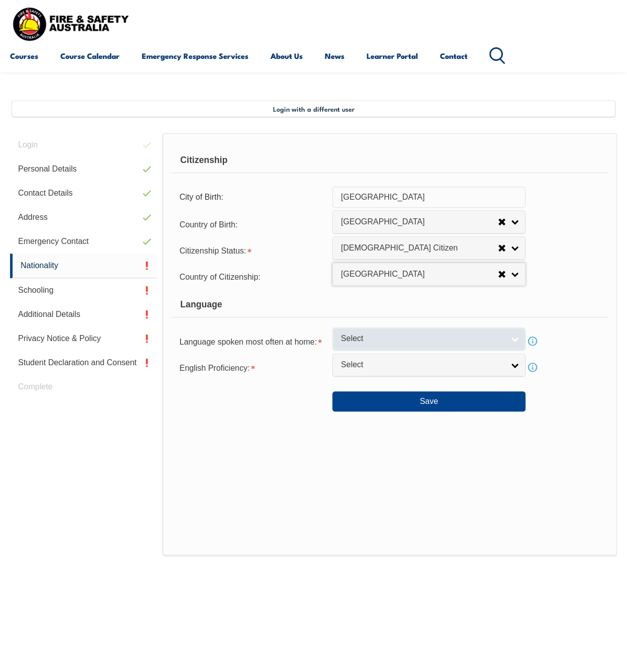
click at [391, 330] on link "Select" at bounding box center [429, 339] width 193 height 23
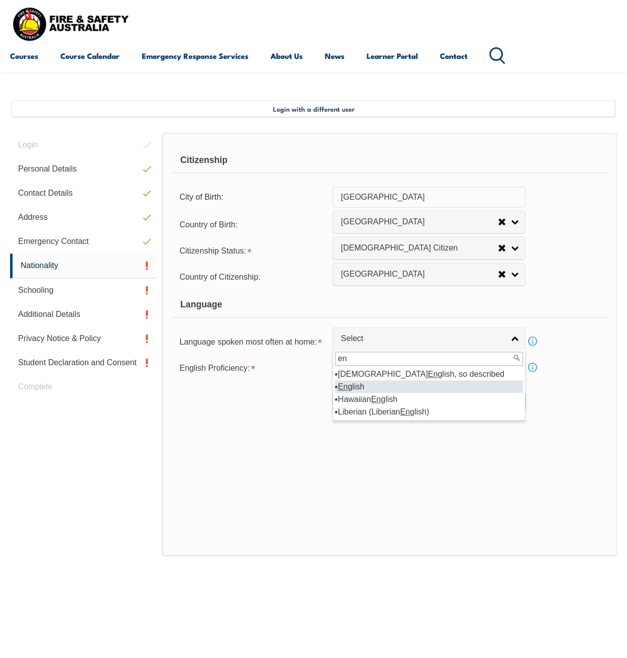
type input "en"
click at [386, 383] on li "En glish" at bounding box center [429, 386] width 188 height 13
select select "1201"
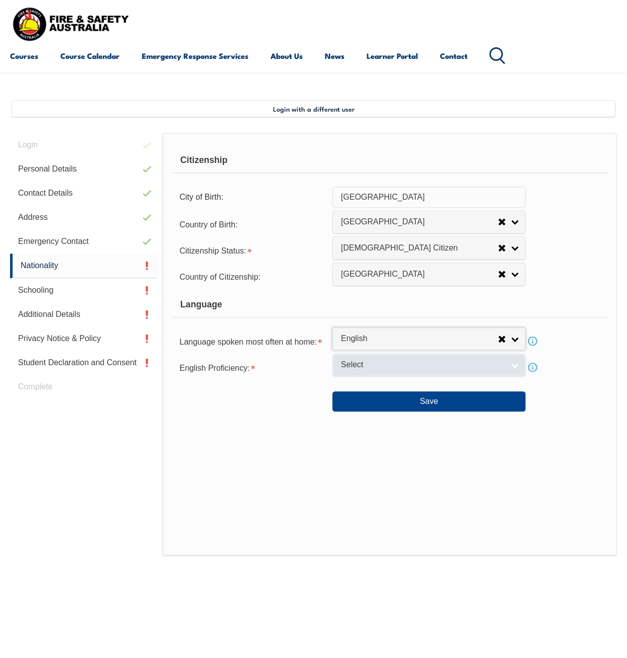
click at [389, 355] on link "Select" at bounding box center [429, 365] width 193 height 23
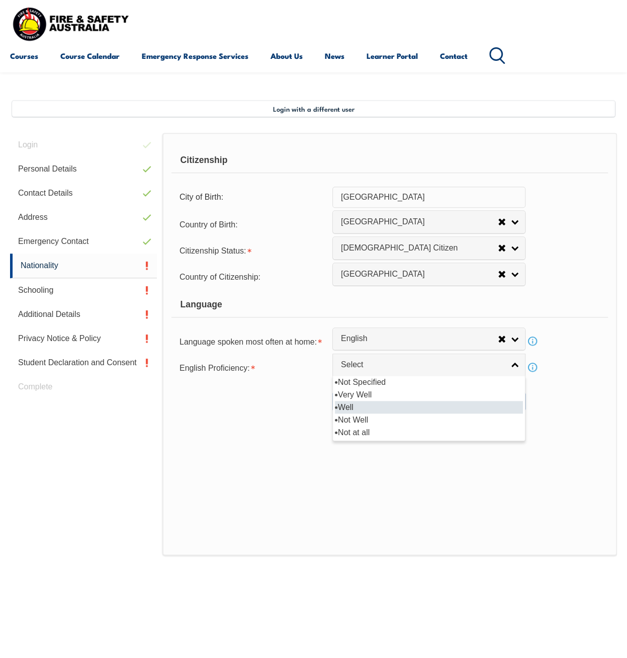
click at [381, 401] on li "Well" at bounding box center [429, 407] width 188 height 13
select select "2"
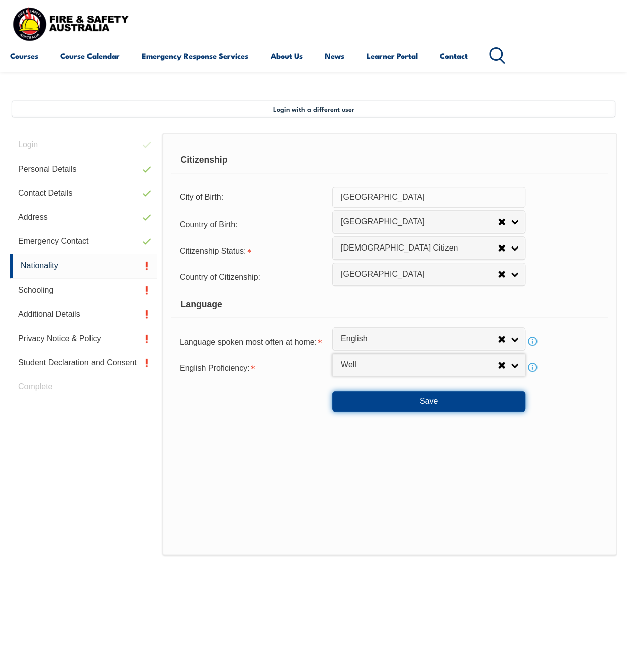
click at [392, 404] on button "Save" at bounding box center [429, 401] width 193 height 20
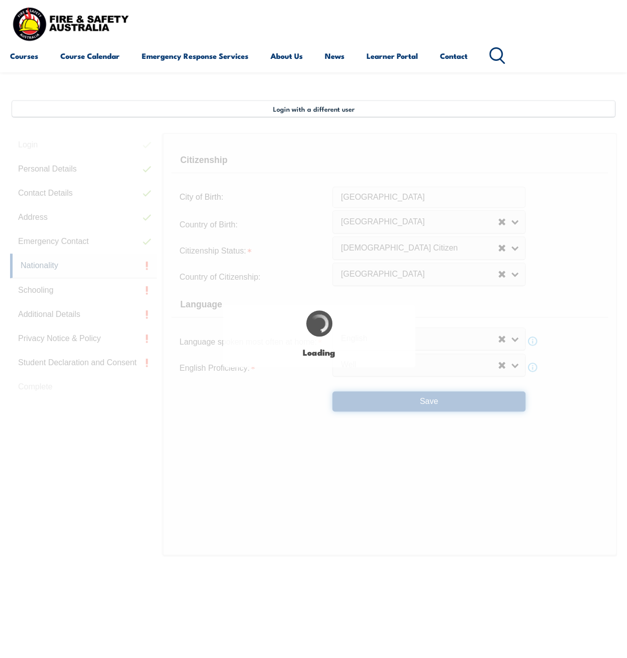
type input "Melbourne"
select select "false"
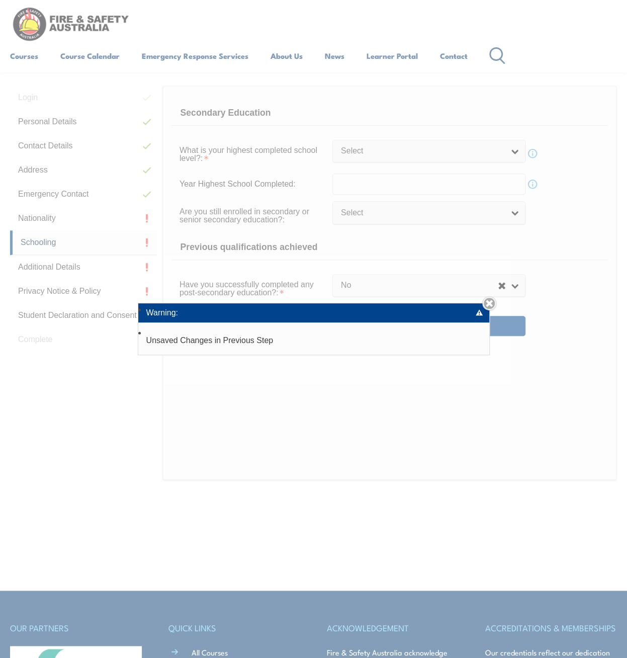
scroll to position [244, 0]
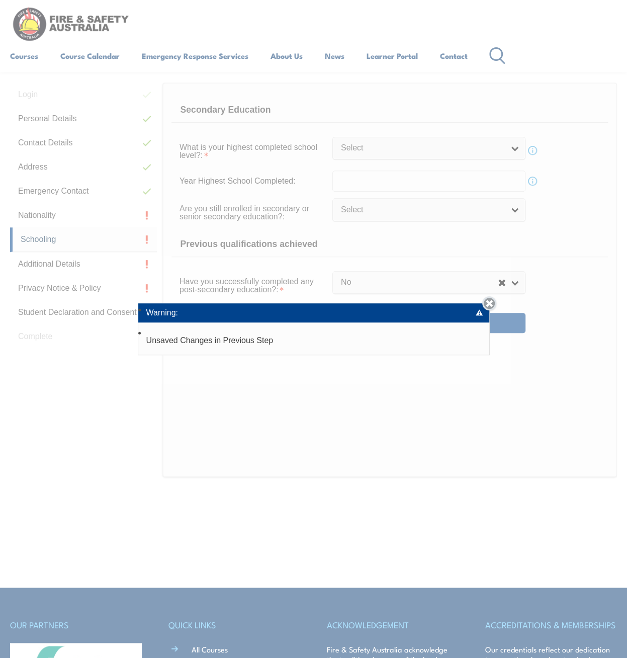
click at [496, 303] on link "Close" at bounding box center [489, 303] width 14 height 14
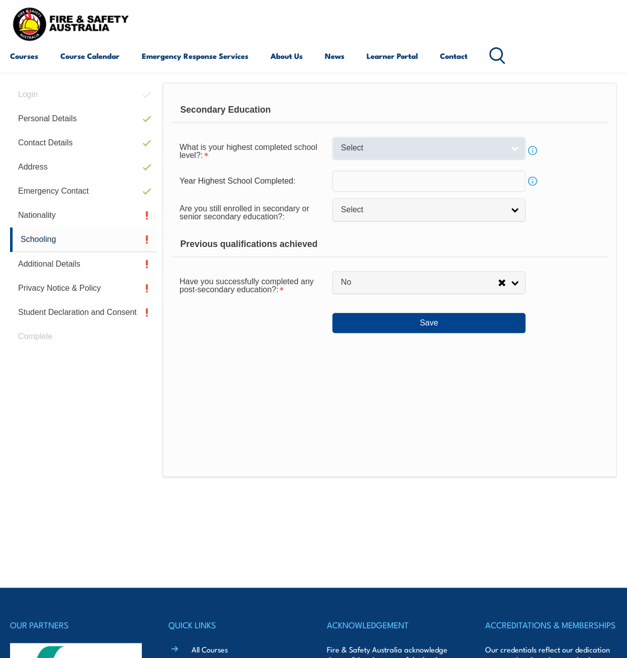
click at [363, 140] on link "Select" at bounding box center [429, 148] width 193 height 23
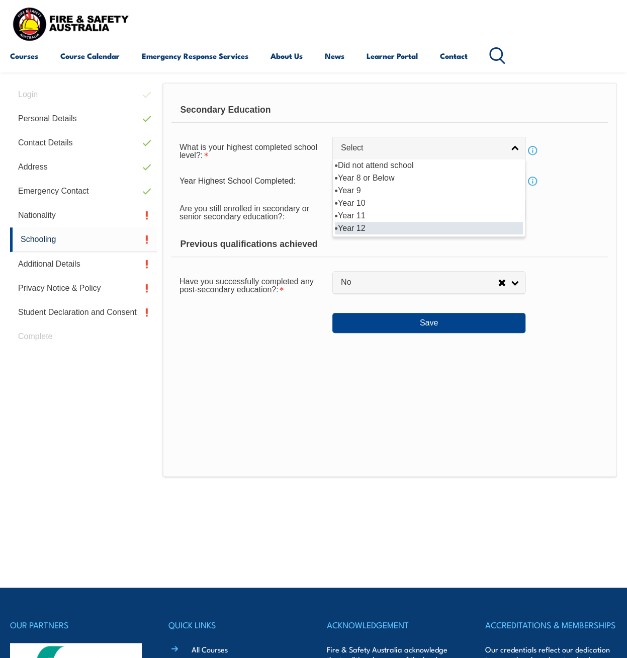
click at [372, 231] on li "Year 12" at bounding box center [429, 228] width 188 height 13
select select "12"
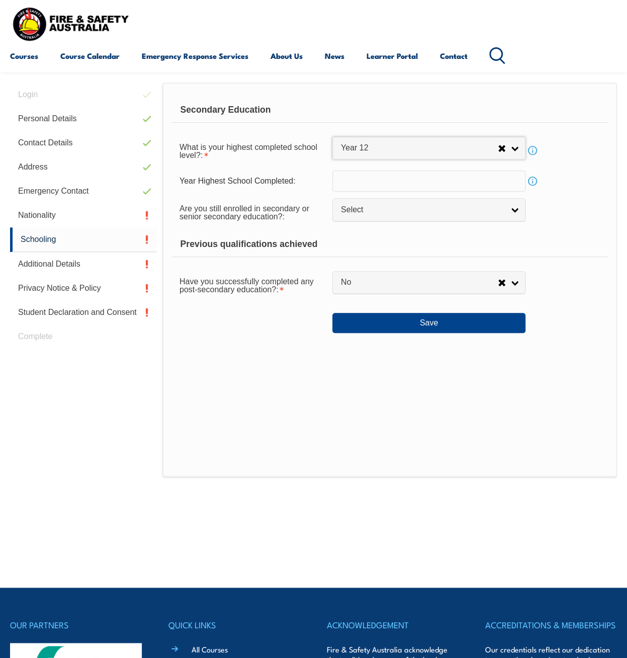
click at [401, 183] on input "text" at bounding box center [429, 181] width 193 height 21
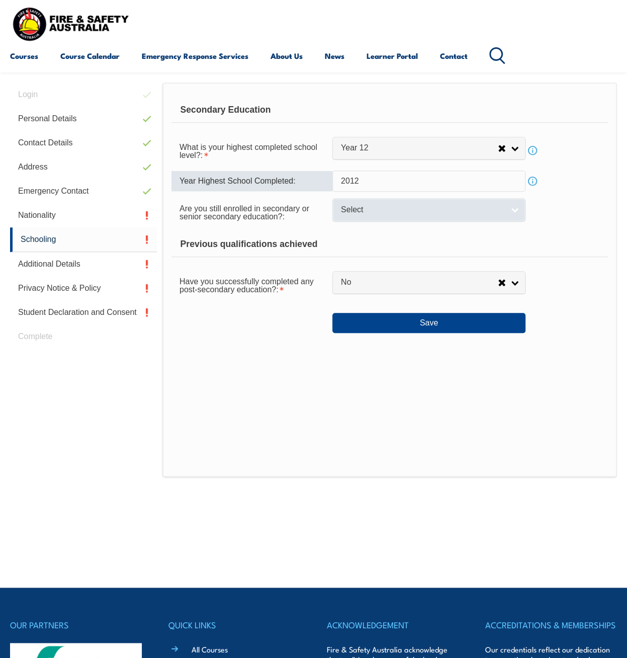
type input "2012"
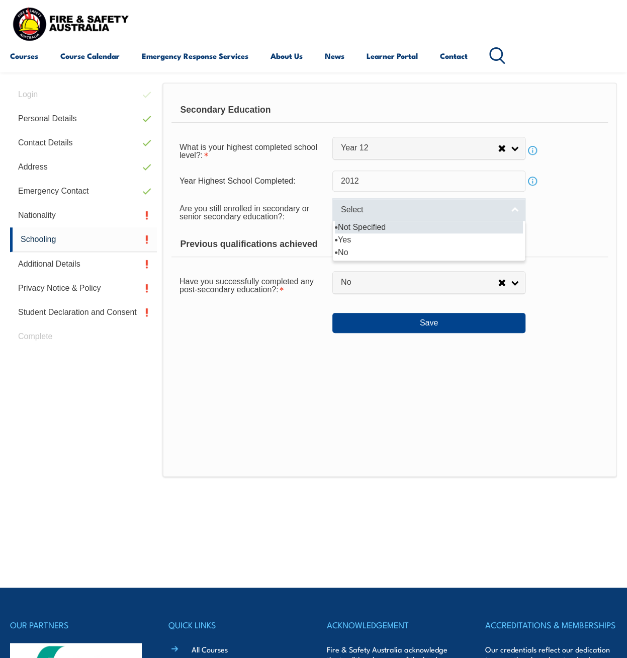
click at [392, 208] on span "Select" at bounding box center [422, 210] width 163 height 11
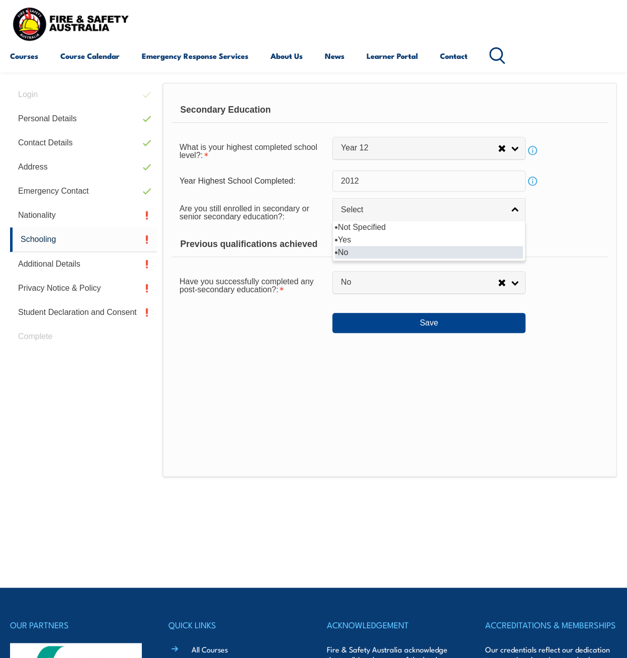
click at [400, 257] on li "No" at bounding box center [429, 252] width 188 height 13
select select "false"
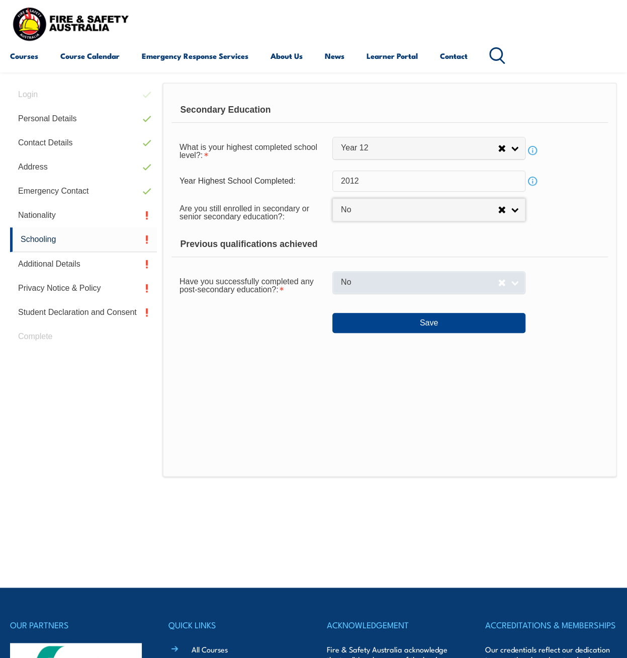
click at [387, 284] on span "No" at bounding box center [419, 282] width 157 height 11
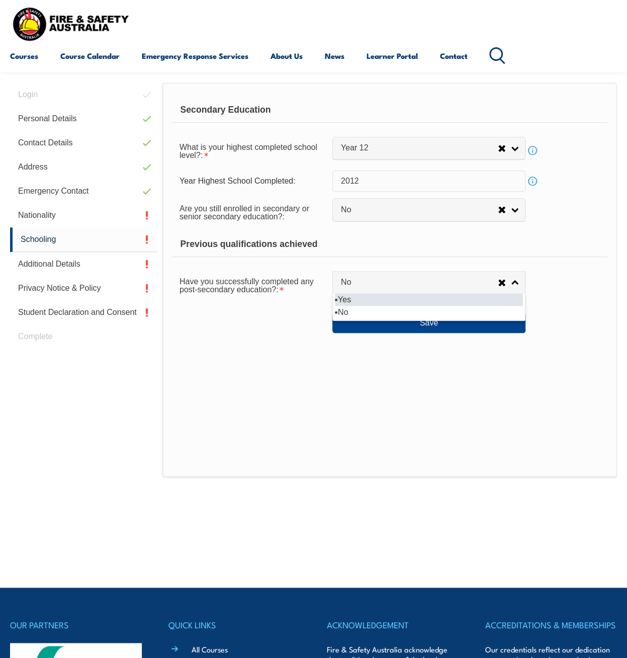
click at [388, 296] on li "Yes" at bounding box center [429, 299] width 188 height 13
select select "true"
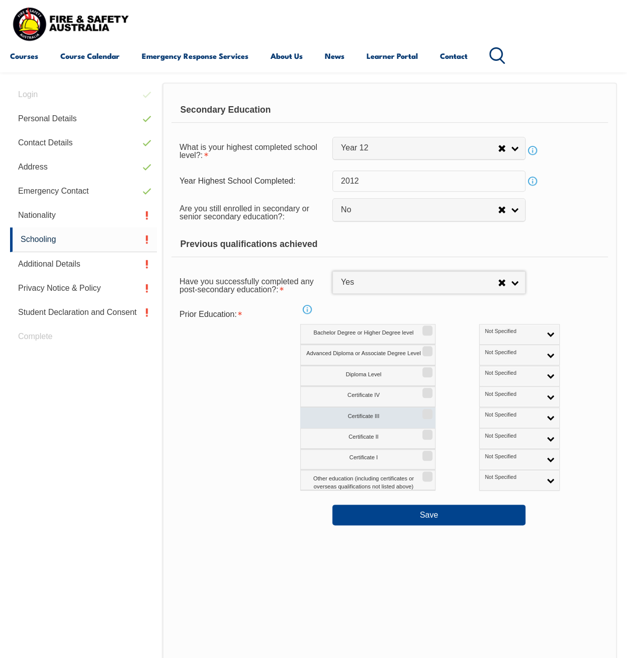
click at [429, 411] on input "Certificate III" at bounding box center [426, 410] width 6 height 1
checkbox input "true"
click at [514, 415] on link "Not Specified" at bounding box center [519, 417] width 80 height 21
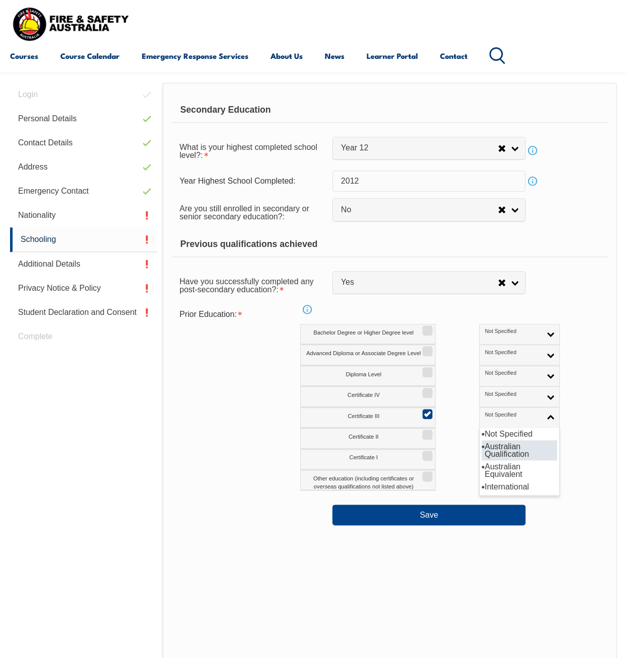
click at [506, 449] on li "Australian Qualification" at bounding box center [519, 450] width 75 height 20
click at [494, 503] on div "Save" at bounding box center [390, 511] width 437 height 28
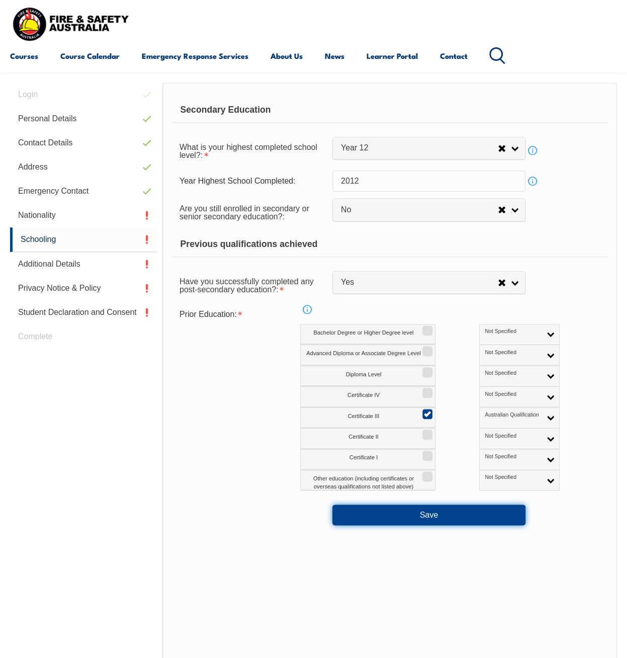
click at [494, 513] on button "Save" at bounding box center [429, 515] width 193 height 20
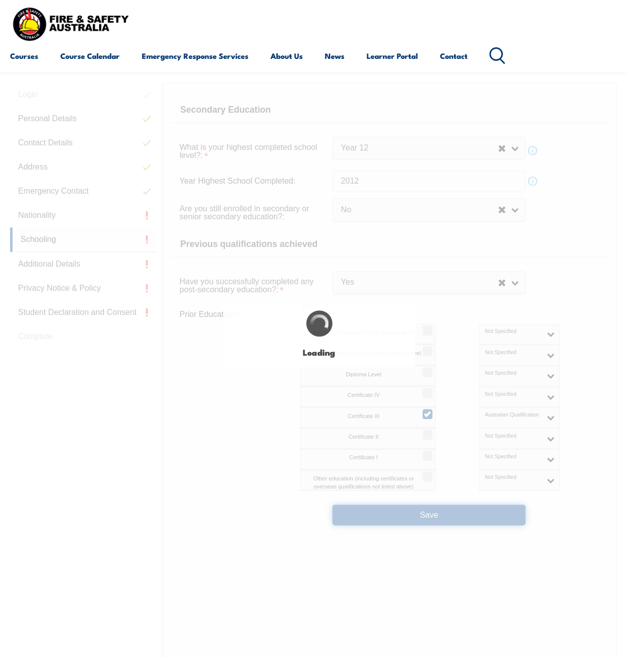
select select
select select "false"
select select "true"
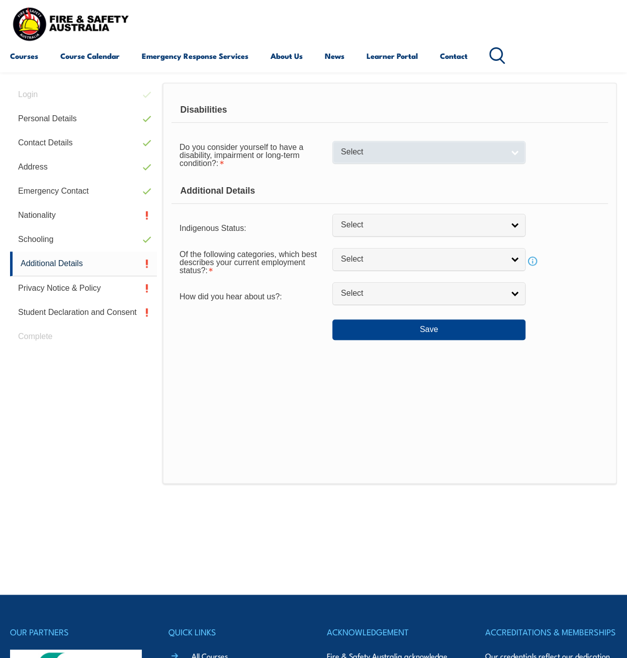
drag, startPoint x: 481, startPoint y: 165, endPoint x: 482, endPoint y: 159, distance: 5.6
click at [481, 165] on div "Do you consider yourself to have a disability, impairment or long-term conditio…" at bounding box center [390, 154] width 437 height 36
click at [484, 147] on span "Select" at bounding box center [422, 152] width 163 height 11
click at [471, 156] on span "Select" at bounding box center [422, 152] width 163 height 11
click at [486, 161] on link "Select" at bounding box center [429, 152] width 193 height 23
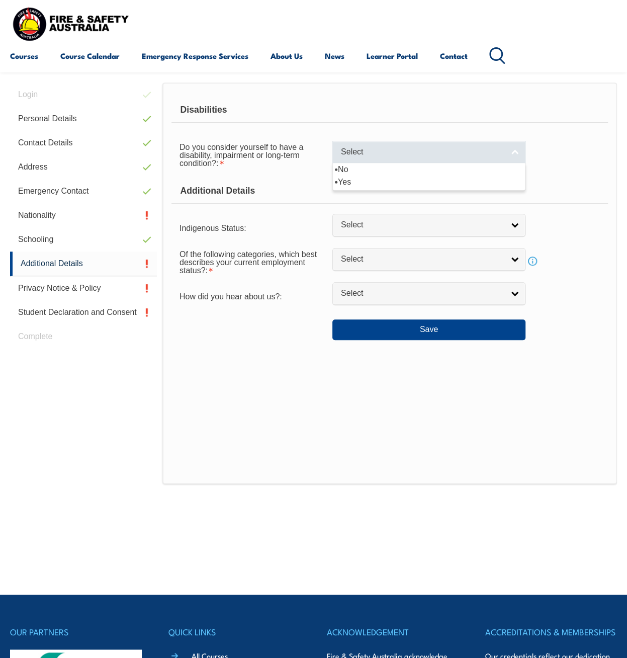
click at [492, 153] on span "Select" at bounding box center [422, 152] width 163 height 11
click at [487, 155] on span "Select" at bounding box center [422, 152] width 163 height 11
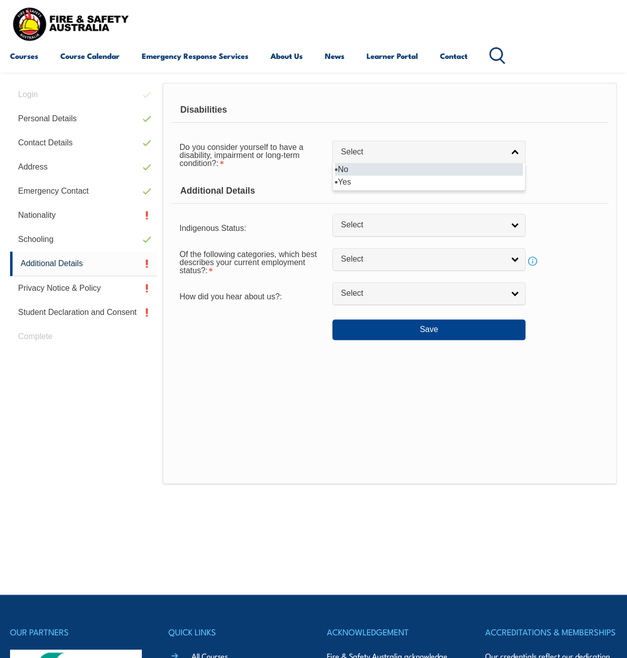
click at [473, 170] on li "No" at bounding box center [429, 169] width 188 height 13
select select "false"
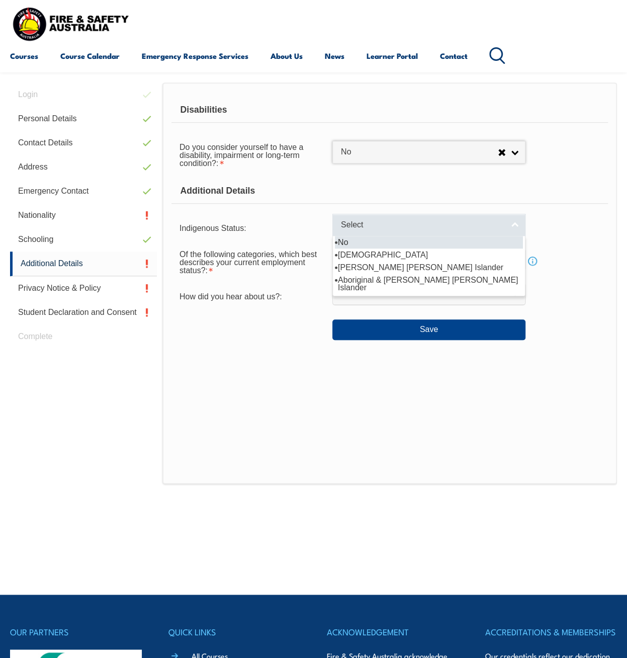
click at [484, 221] on span "Select" at bounding box center [422, 225] width 163 height 11
click at [474, 245] on li "No" at bounding box center [429, 242] width 188 height 13
select select "4"
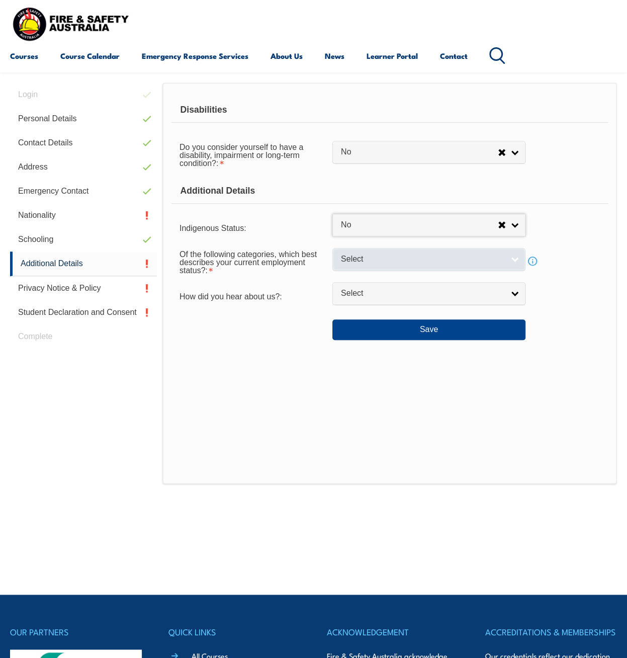
click at [469, 248] on link "Select" at bounding box center [429, 259] width 193 height 23
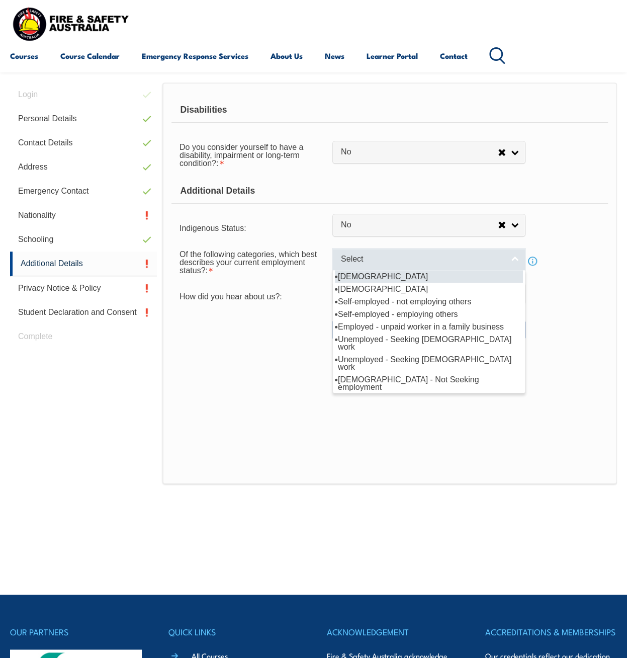
click at [425, 269] on link "Select" at bounding box center [429, 259] width 193 height 23
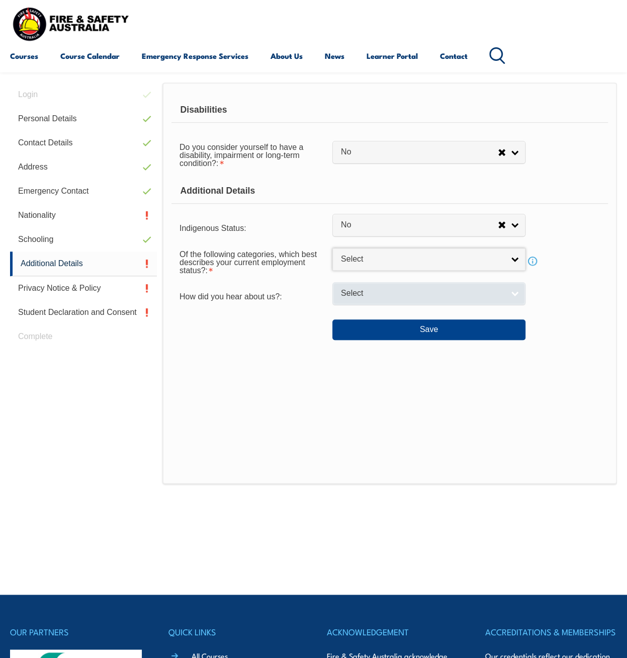
click at [423, 285] on link "Select" at bounding box center [429, 293] width 193 height 23
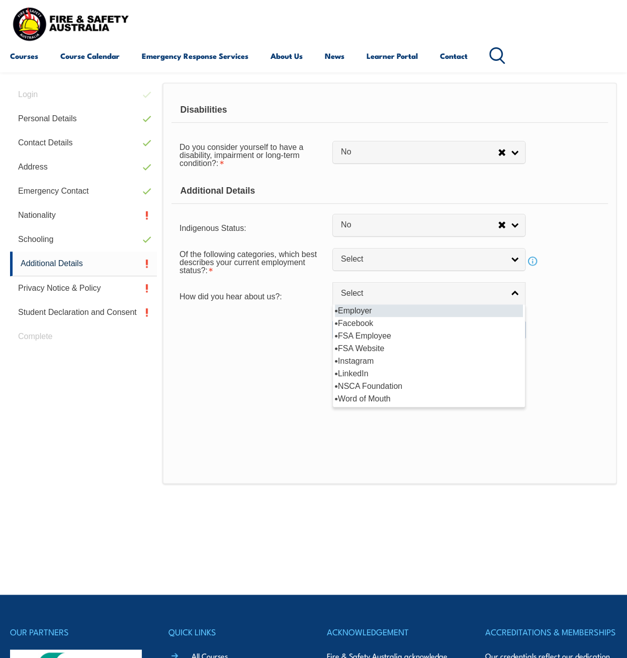
click at [406, 309] on li "Employer" at bounding box center [429, 310] width 188 height 13
select select "8019"
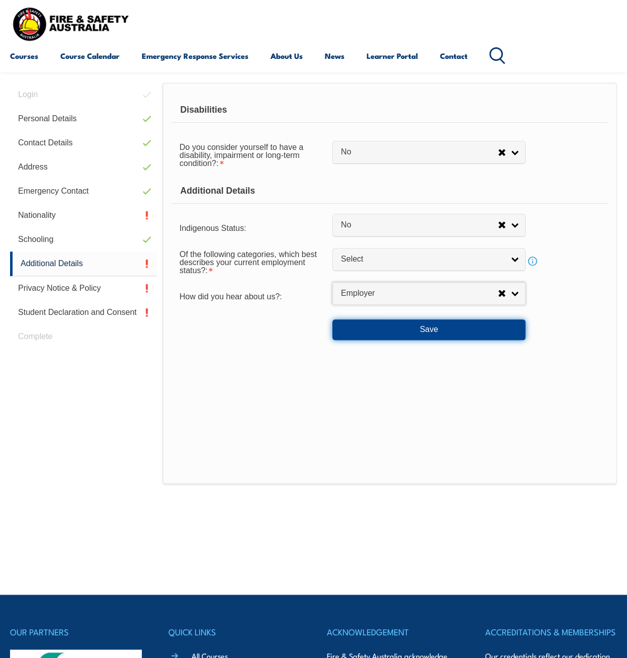
click at [406, 327] on button "Save" at bounding box center [429, 329] width 193 height 20
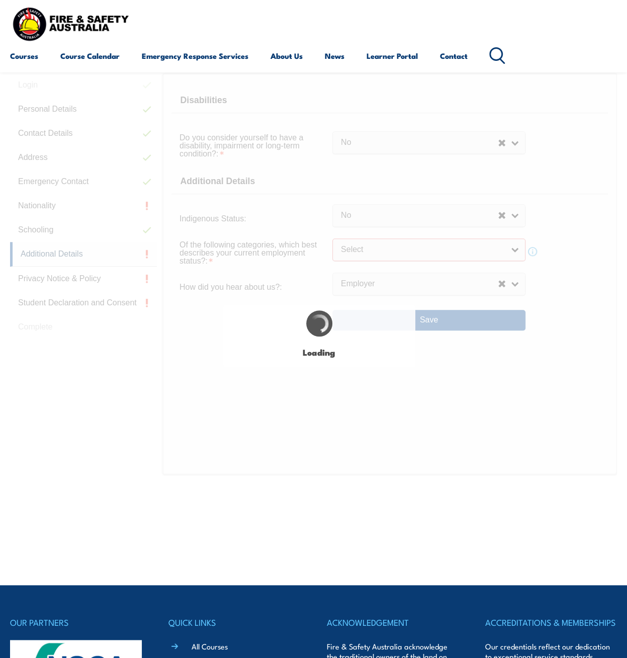
select select "false"
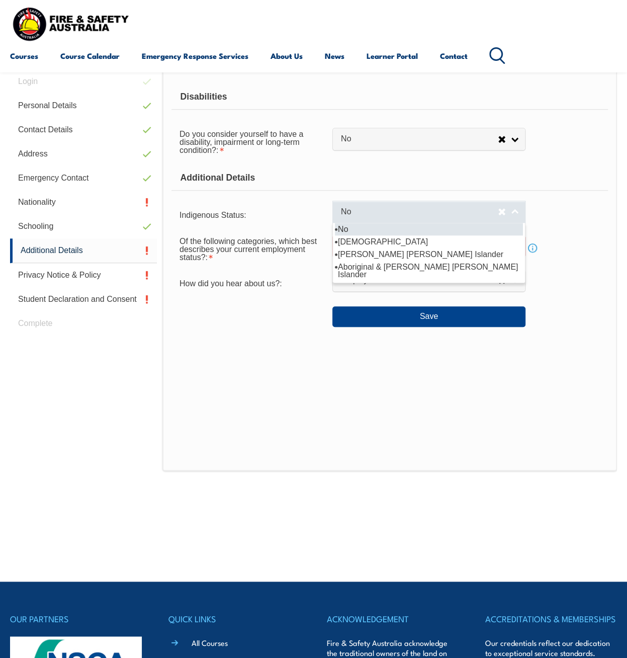
click at [452, 207] on span "No" at bounding box center [419, 212] width 157 height 11
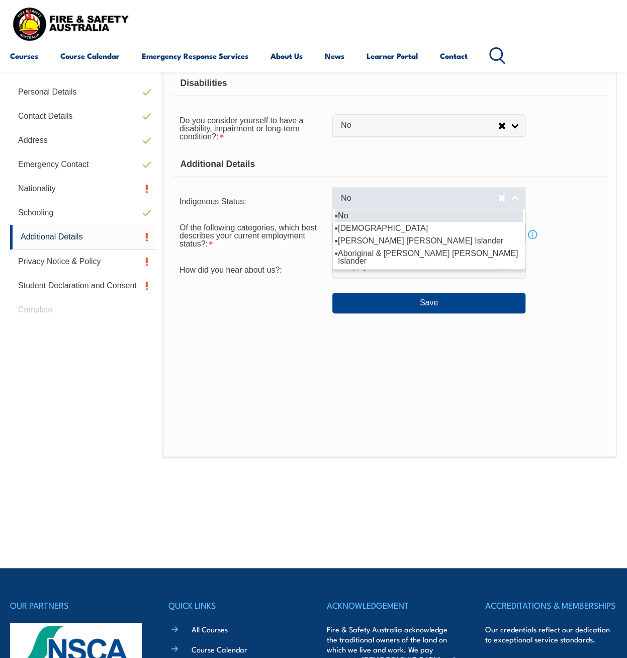
scroll to position [239, 0]
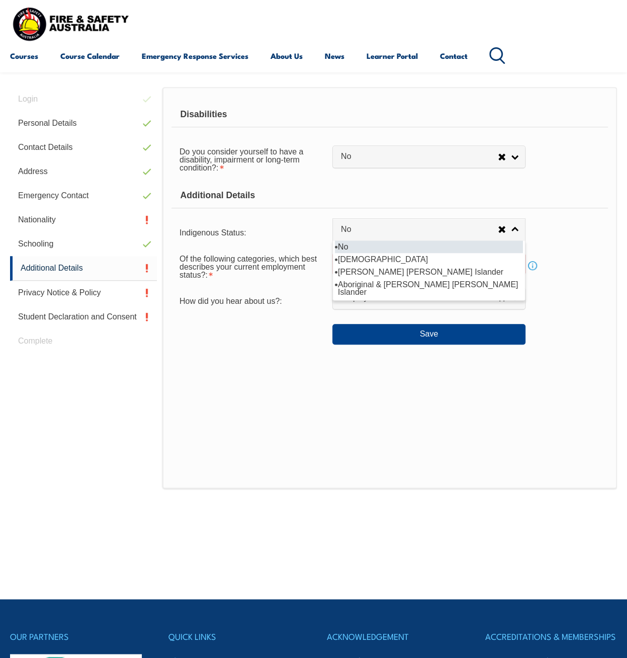
click at [422, 240] on li "No" at bounding box center [429, 246] width 188 height 13
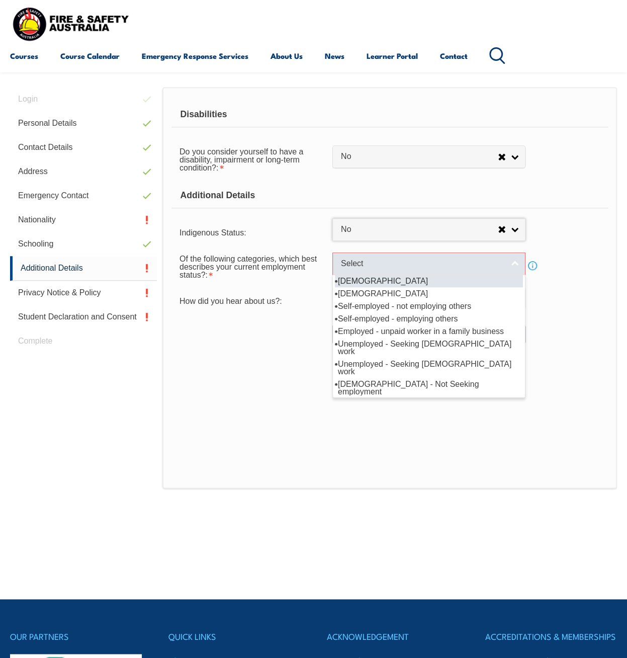
click at [413, 257] on link "Select" at bounding box center [429, 264] width 193 height 23
click at [404, 285] on li "[DEMOGRAPHIC_DATA]" at bounding box center [429, 281] width 188 height 13
select select "1"
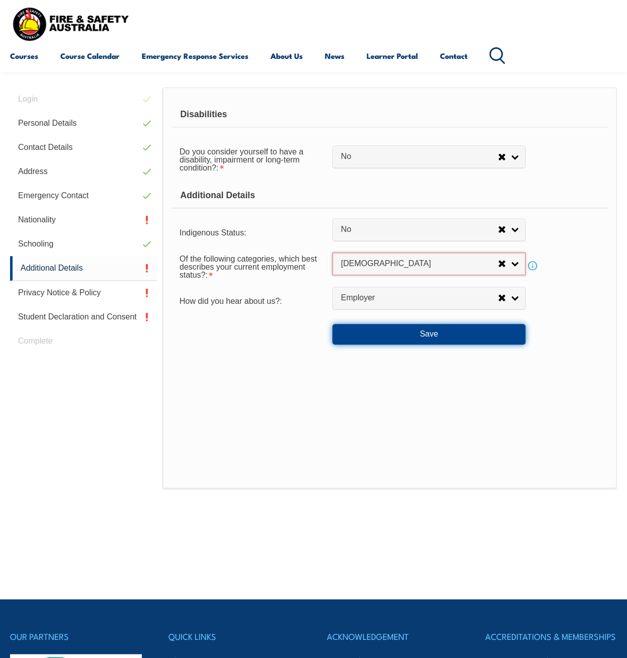
click at [419, 330] on button "Save" at bounding box center [429, 334] width 193 height 20
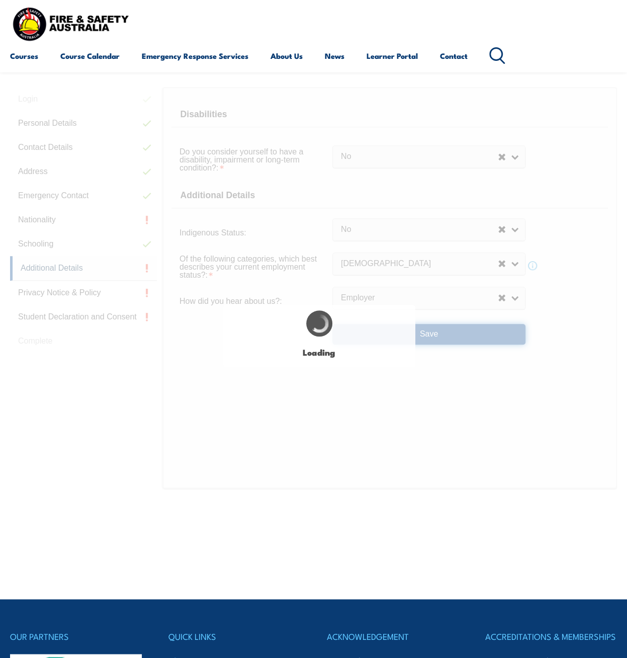
select select "false"
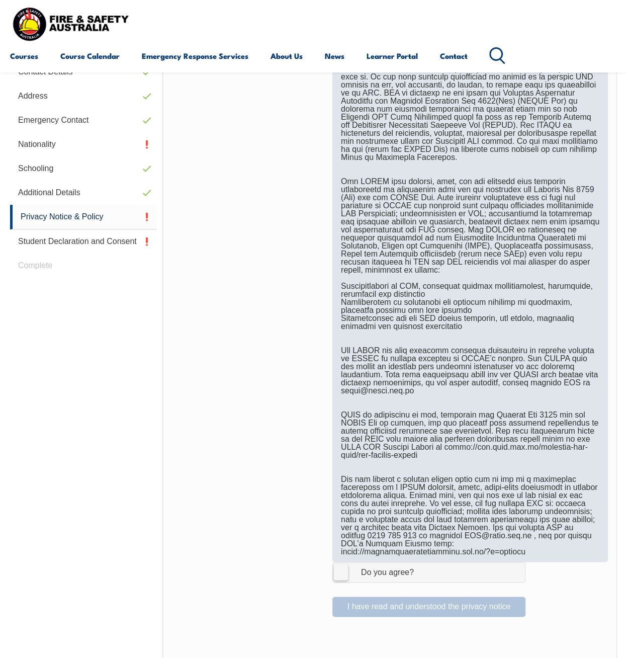
scroll to position [646, 0]
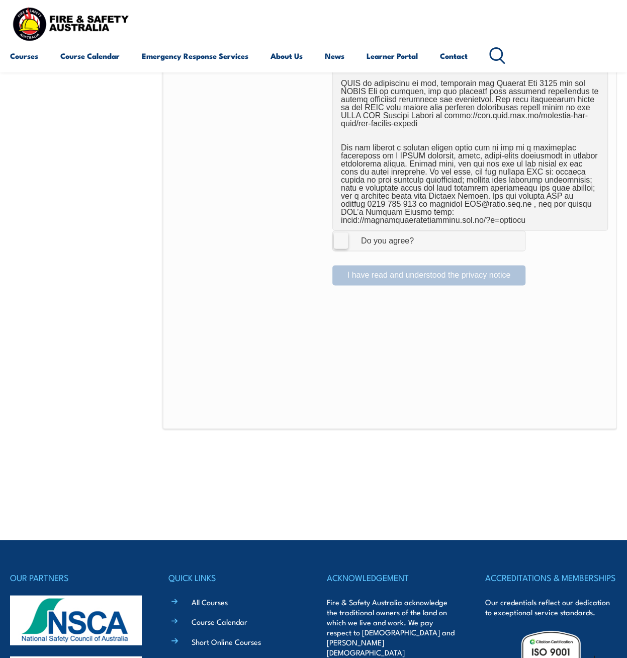
click at [336, 248] on span "I Agree Do you agree?" at bounding box center [377, 240] width 89 height 19
click at [422, 248] on input "I Agree Do you agree?" at bounding box center [430, 240] width 17 height 19
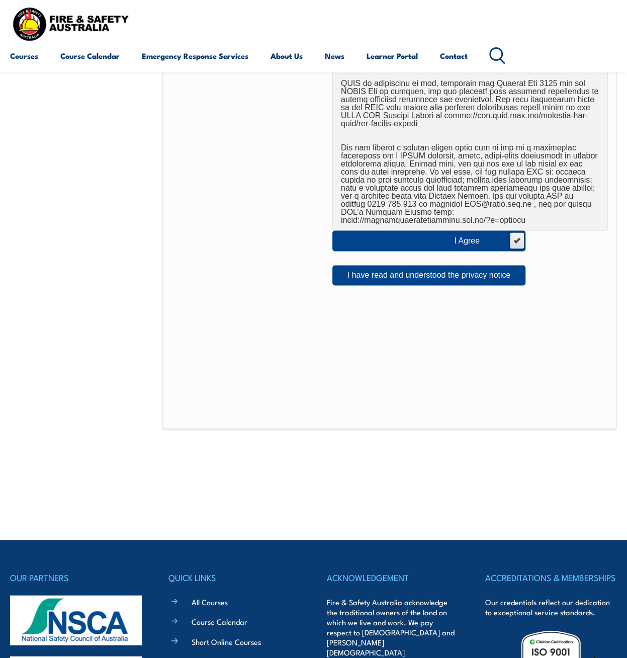
click at [342, 239] on label "I Agree Do you agree?" at bounding box center [429, 240] width 193 height 20
click at [508, 239] on input "I Agree Do you agree?" at bounding box center [516, 240] width 17 height 19
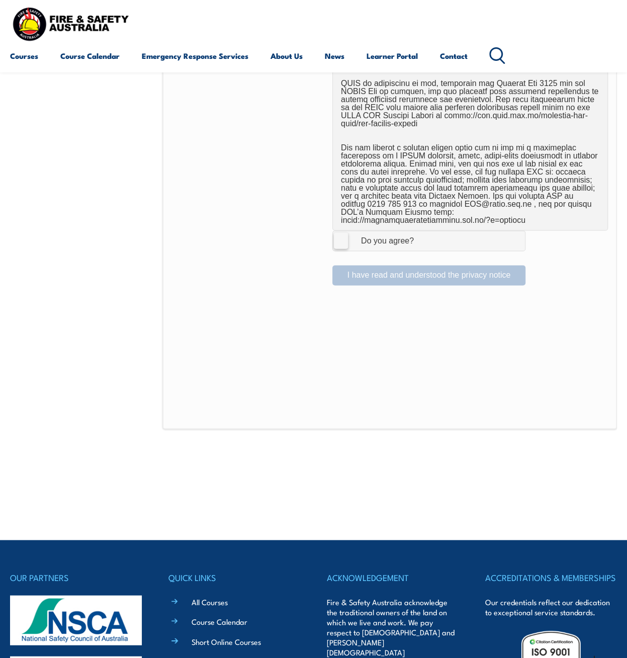
click at [347, 242] on label "I Agree Do you agree?" at bounding box center [429, 240] width 193 height 20
click at [422, 242] on input "I Agree Do you agree?" at bounding box center [430, 240] width 17 height 19
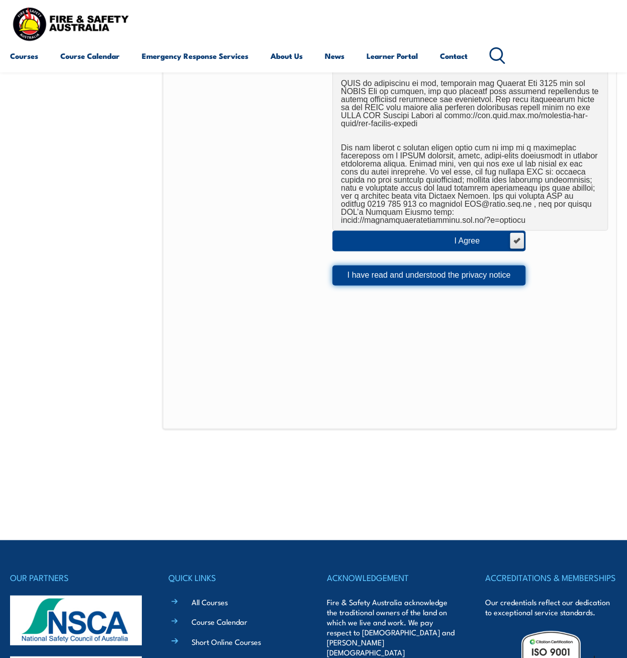
click at [373, 278] on button "I have read and understood the privacy notice" at bounding box center [429, 275] width 193 height 20
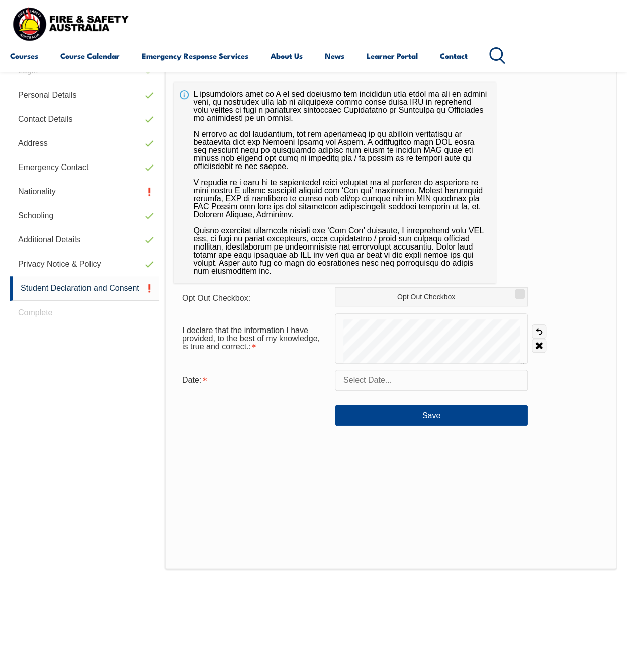
scroll to position [244, 0]
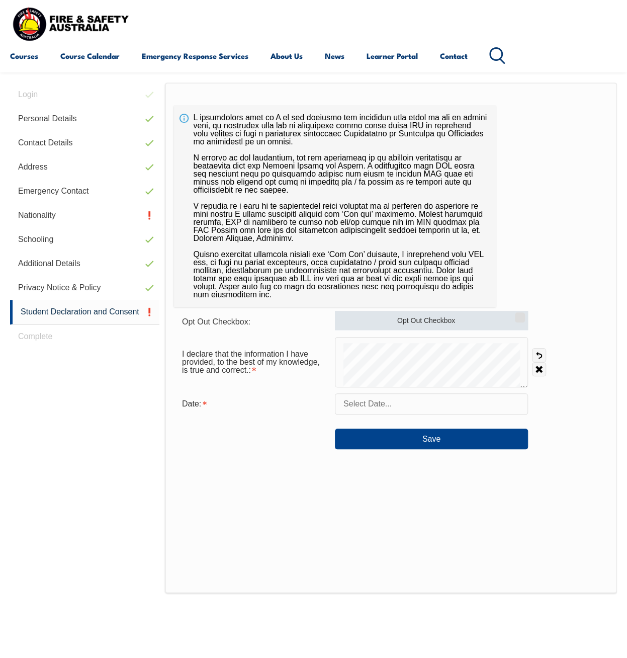
click at [419, 324] on label "Opt Out Checkbox" at bounding box center [431, 320] width 193 height 19
click at [516, 314] on input "Opt Out Checkbox" at bounding box center [519, 313] width 6 height 1
checkbox input "true"
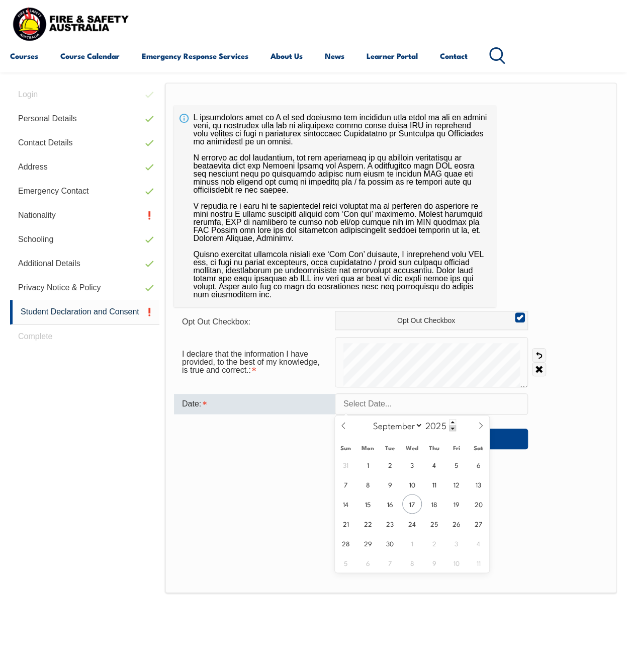
click at [418, 411] on input "text" at bounding box center [431, 403] width 193 height 21
click at [418, 497] on span "17" at bounding box center [412, 504] width 20 height 20
type input "September 17, 2025"
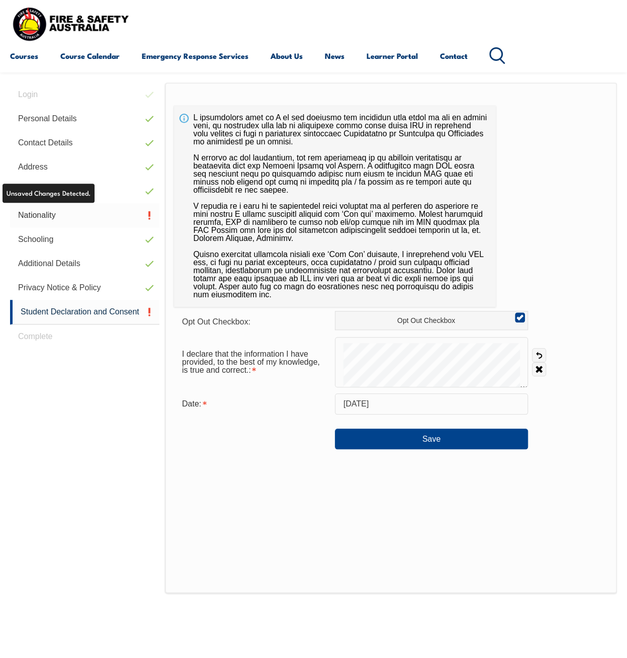
click at [76, 217] on link "Nationality" at bounding box center [84, 215] width 149 height 24
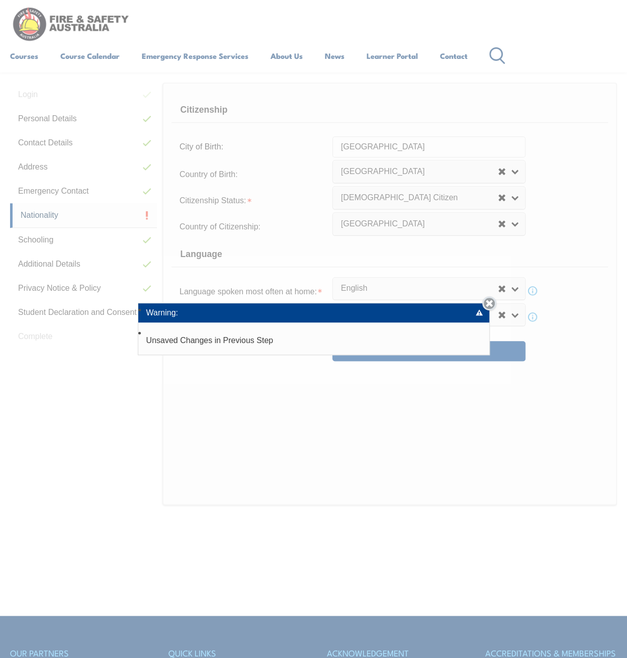
click at [491, 309] on link "Close" at bounding box center [489, 303] width 14 height 14
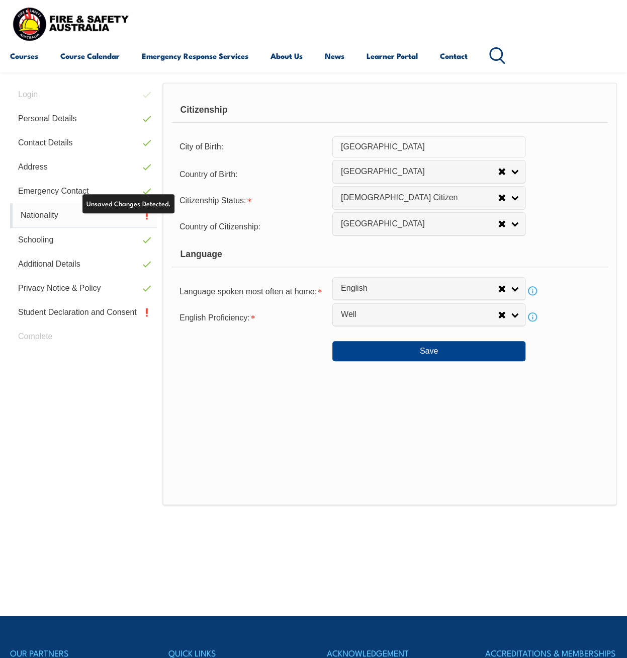
click at [137, 218] on link "Nationality" at bounding box center [83, 215] width 147 height 25
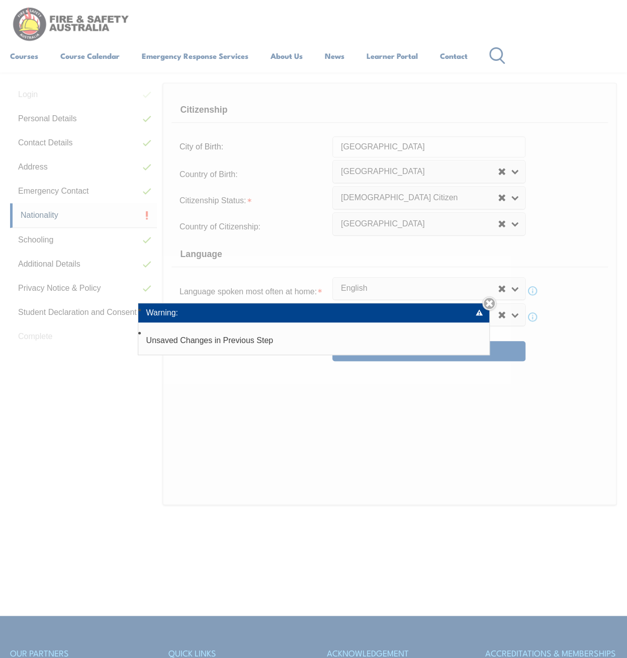
click at [417, 206] on div "Warning: Unsaved Changes in Previous Step Close" at bounding box center [313, 329] width 627 height 658
click at [490, 303] on link "Close" at bounding box center [489, 303] width 14 height 14
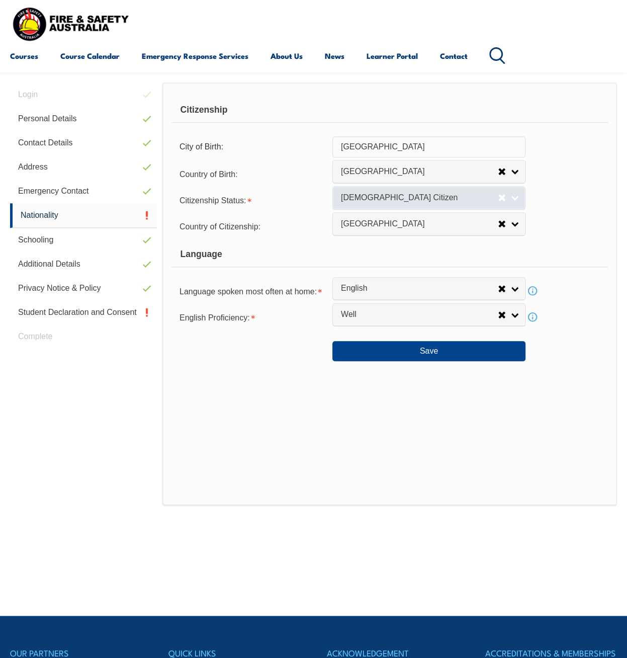
click at [362, 194] on span "[DEMOGRAPHIC_DATA] Citizen" at bounding box center [419, 198] width 157 height 11
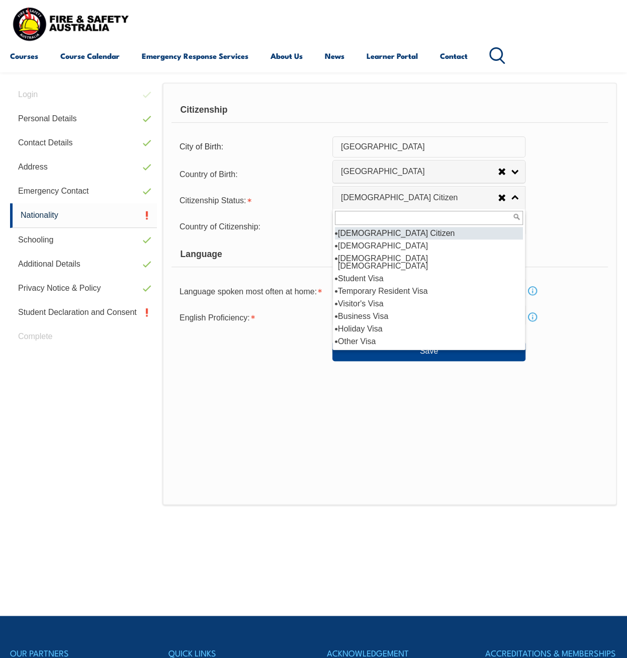
click at [381, 234] on li "[DEMOGRAPHIC_DATA] Citizen" at bounding box center [429, 233] width 188 height 13
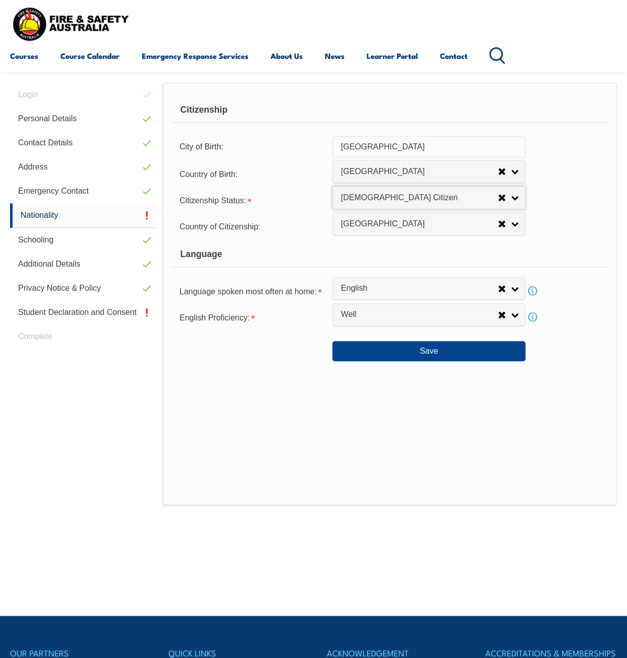
click at [363, 340] on div "Save" at bounding box center [390, 347] width 437 height 28
click at [364, 343] on button "Save" at bounding box center [429, 351] width 193 height 20
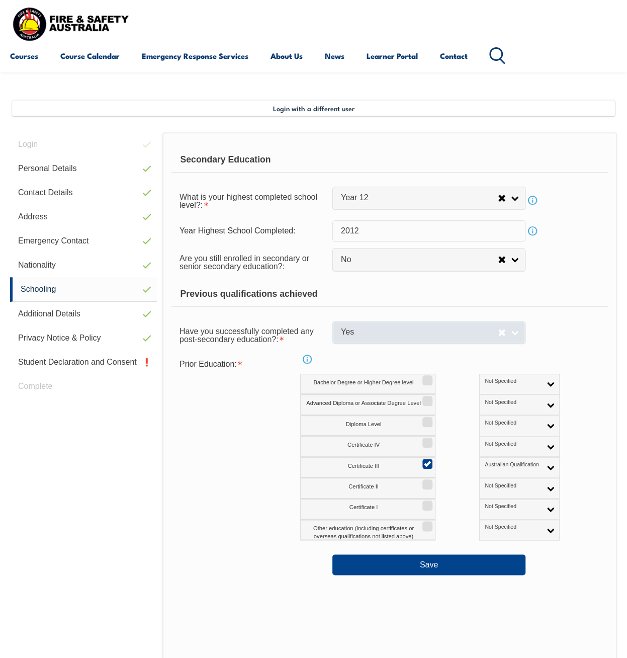
scroll to position [194, 0]
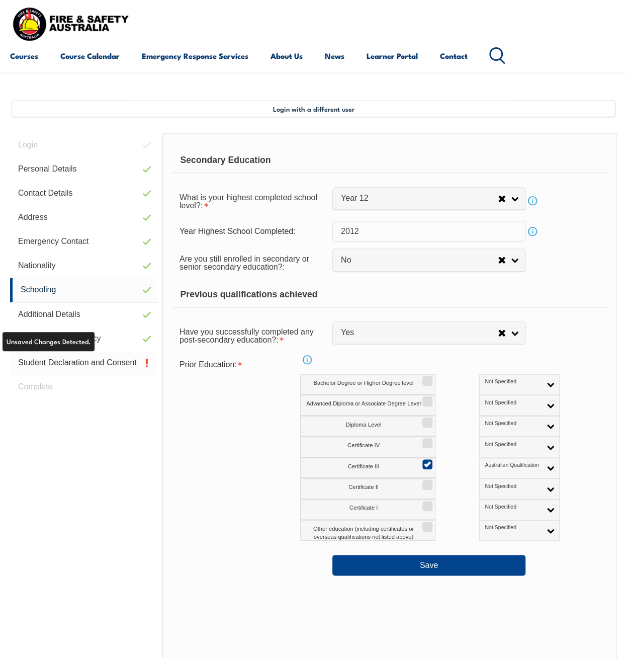
click at [70, 361] on link "Student Declaration and Consent" at bounding box center [83, 363] width 147 height 24
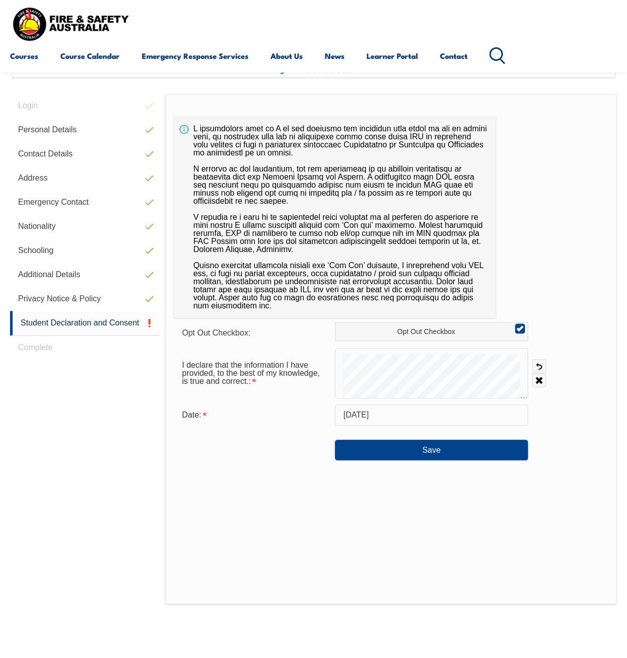
scroll to position [244, 0]
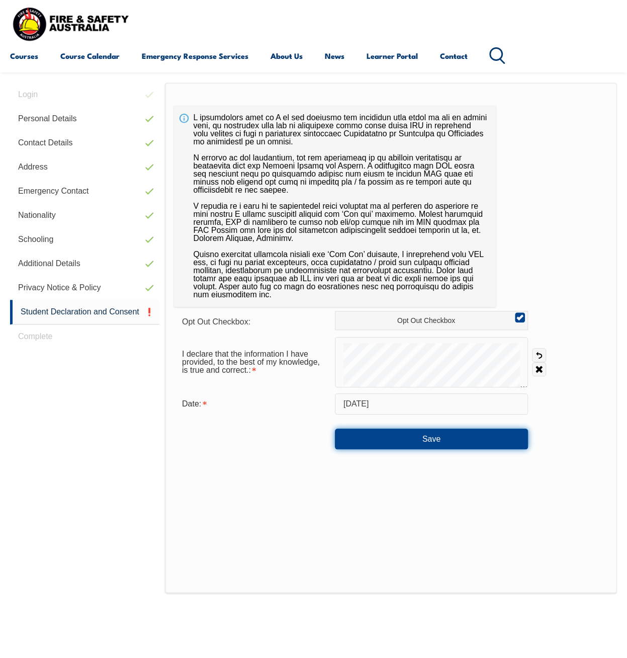
click at [427, 431] on button "Save" at bounding box center [431, 439] width 193 height 20
